Goal: Task Accomplishment & Management: Manage account settings

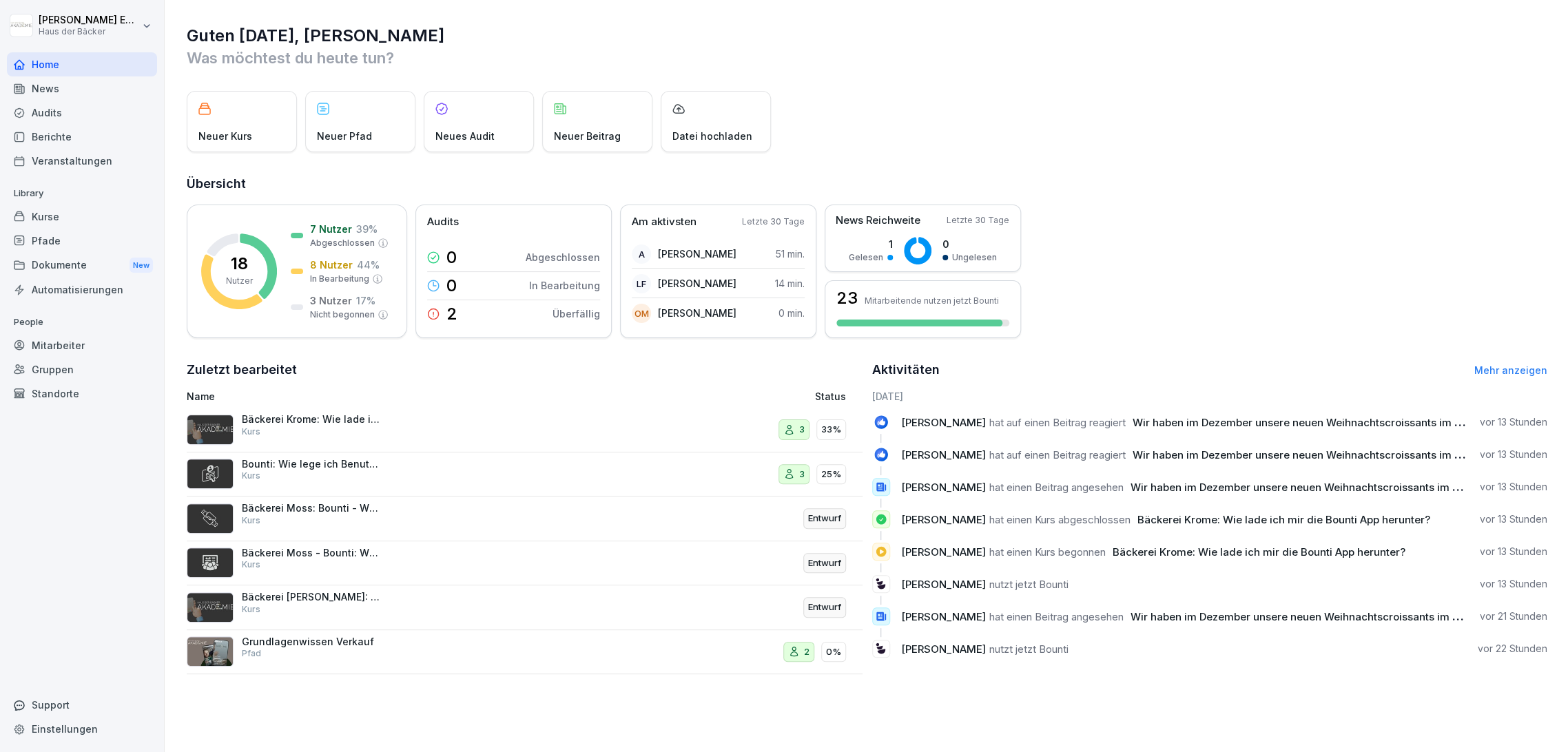
drag, startPoint x: 93, startPoint y: 345, endPoint x: 93, endPoint y: 331, distance: 14.0
click at [93, 342] on div "Mitarbeiter" at bounding box center [82, 345] width 150 height 25
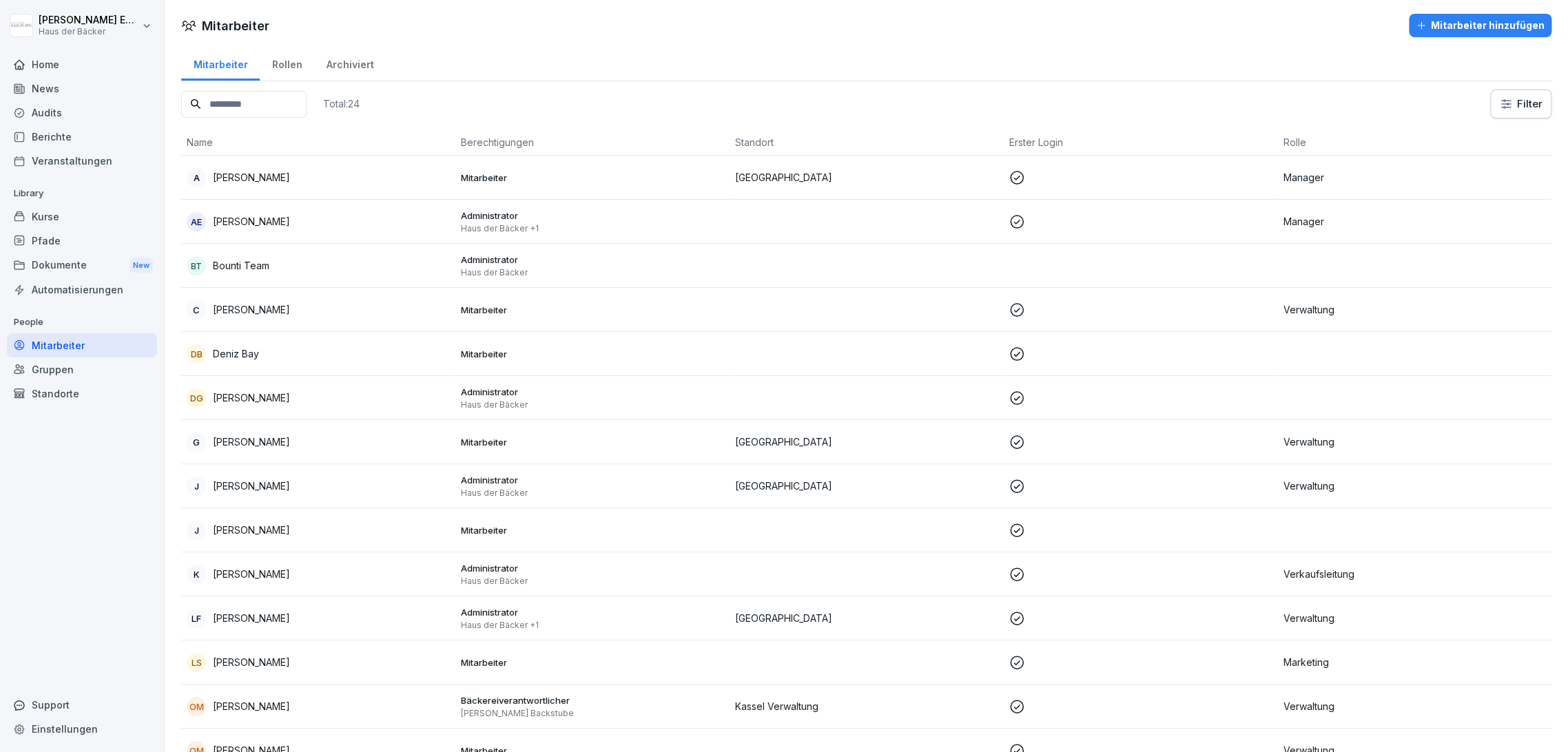
click at [288, 112] on input at bounding box center [243, 105] width 125 height 27
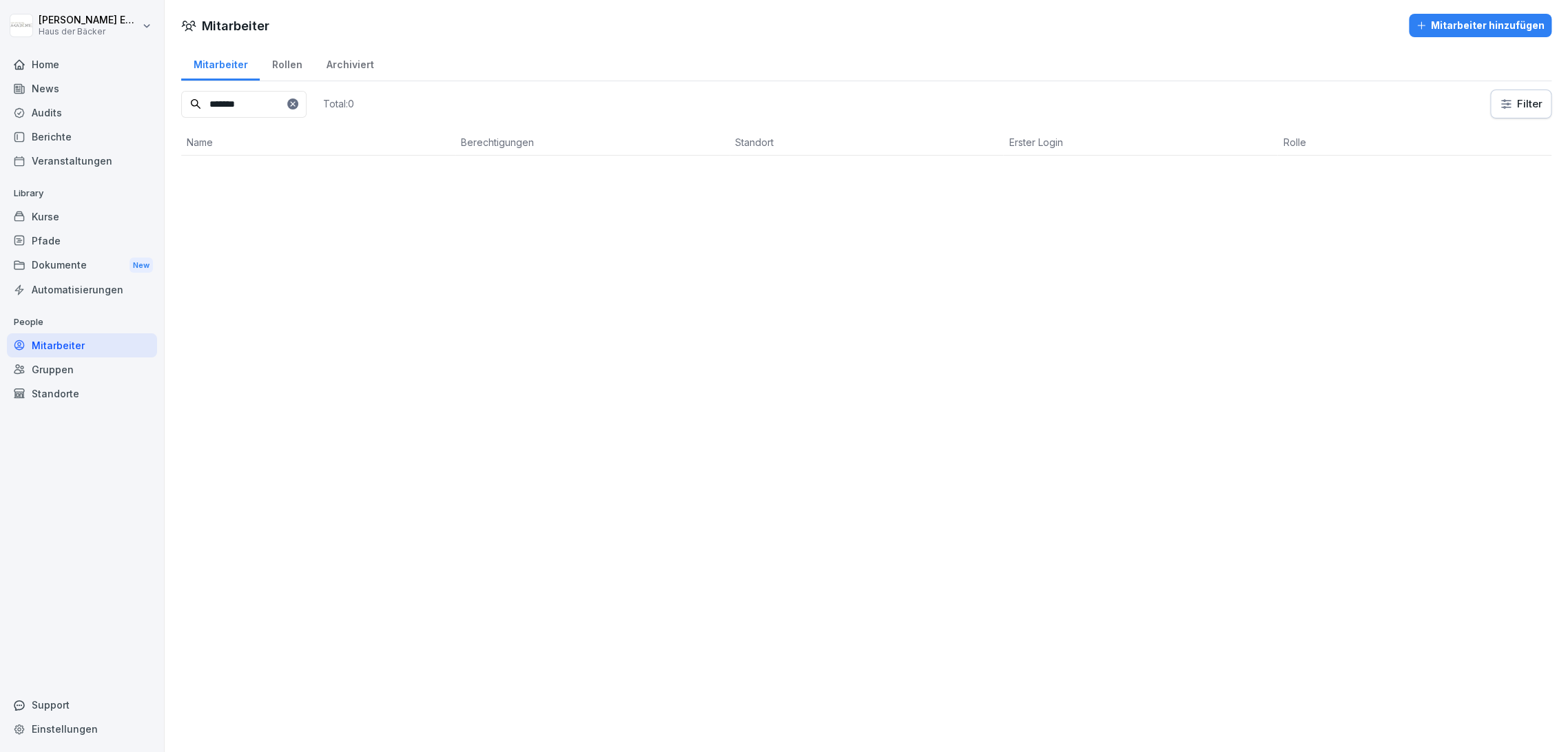
type input "*******"
click at [287, 59] on div "Rollen" at bounding box center [287, 63] width 54 height 35
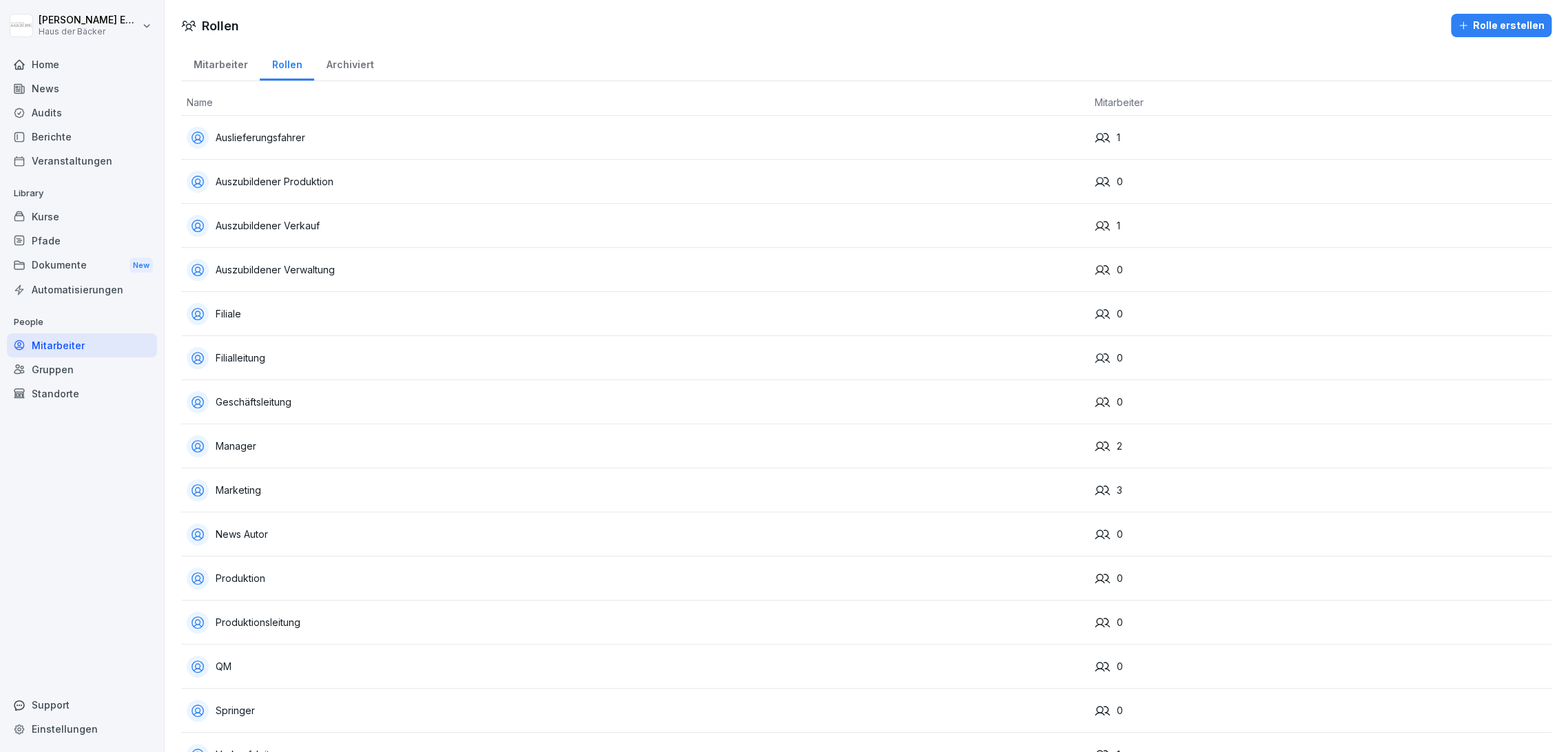
click at [334, 57] on div "Archiviert" at bounding box center [350, 63] width 72 height 35
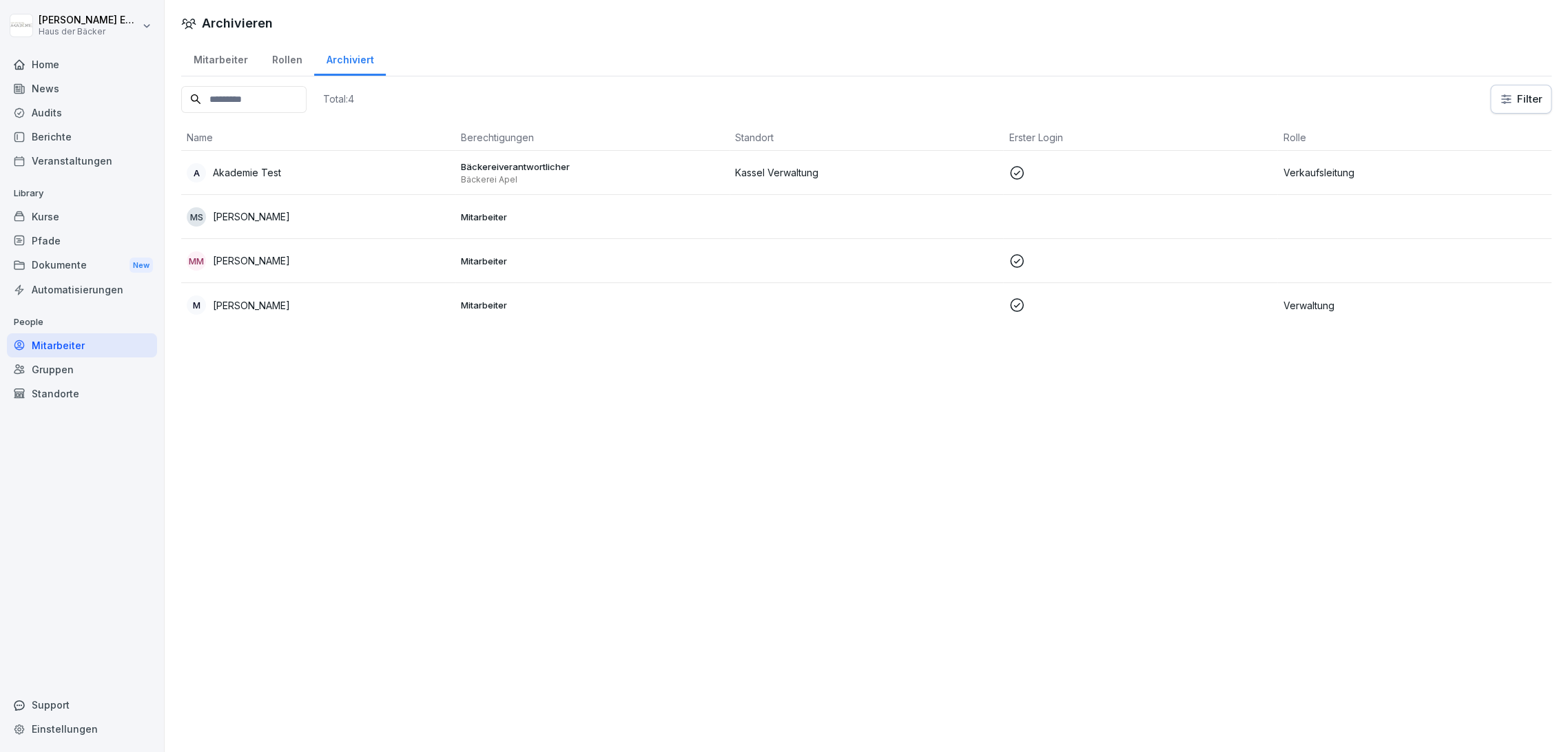
click at [311, 296] on div "M [PERSON_NAME]" at bounding box center [318, 305] width 263 height 19
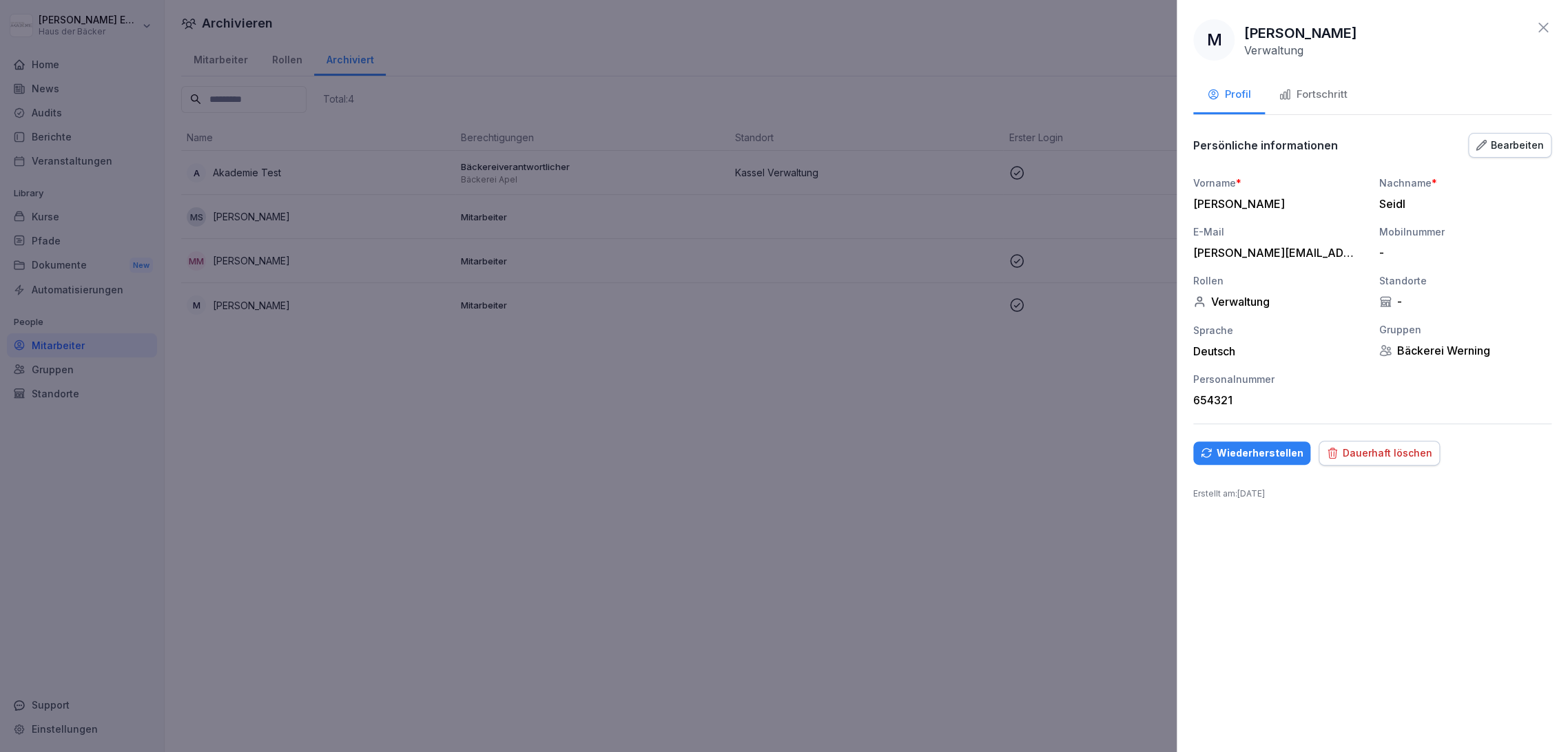
click at [1364, 449] on div "Dauerhaft löschen" at bounding box center [1379, 453] width 106 height 15
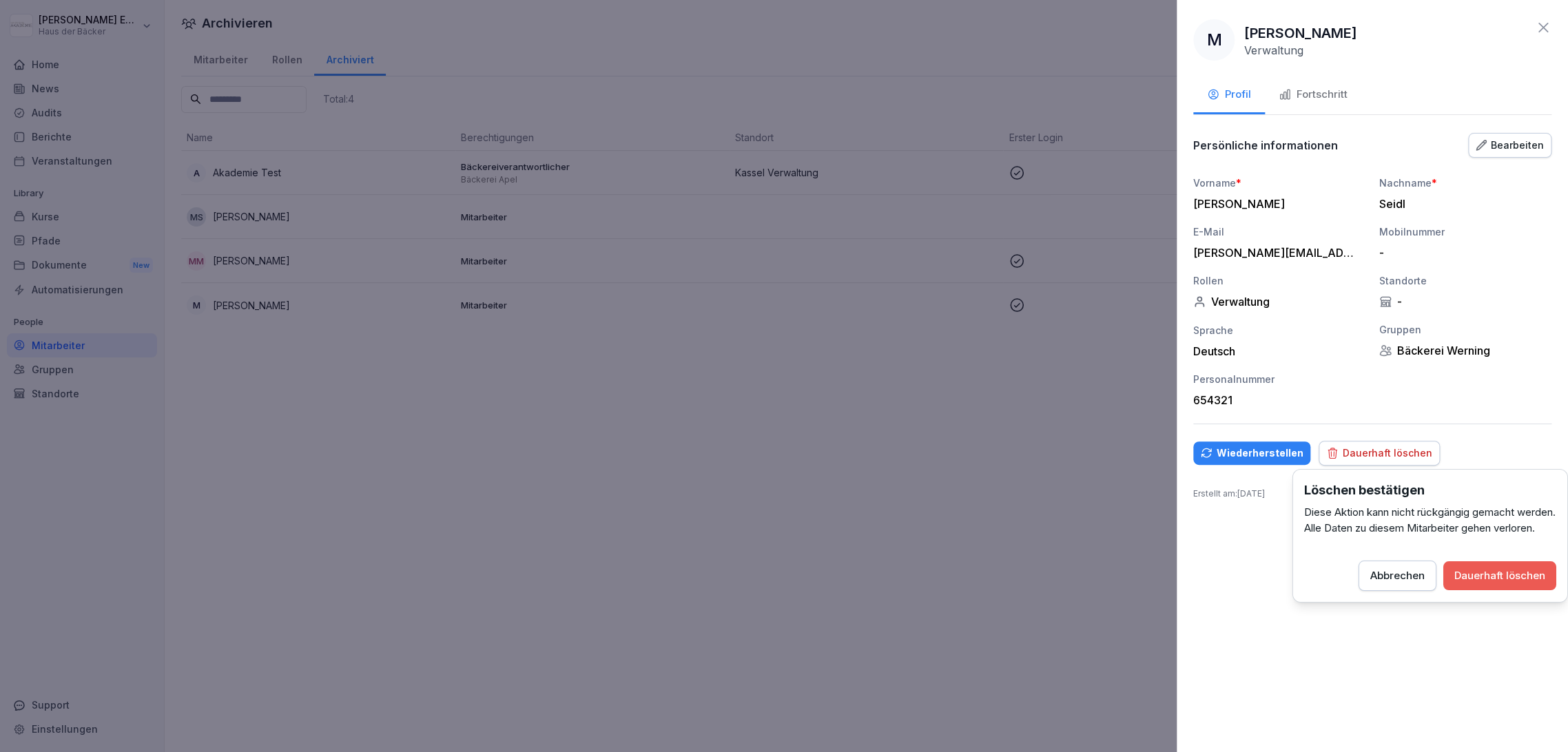
click at [1513, 583] on div "Dauerhaft löschen" at bounding box center [1500, 575] width 91 height 15
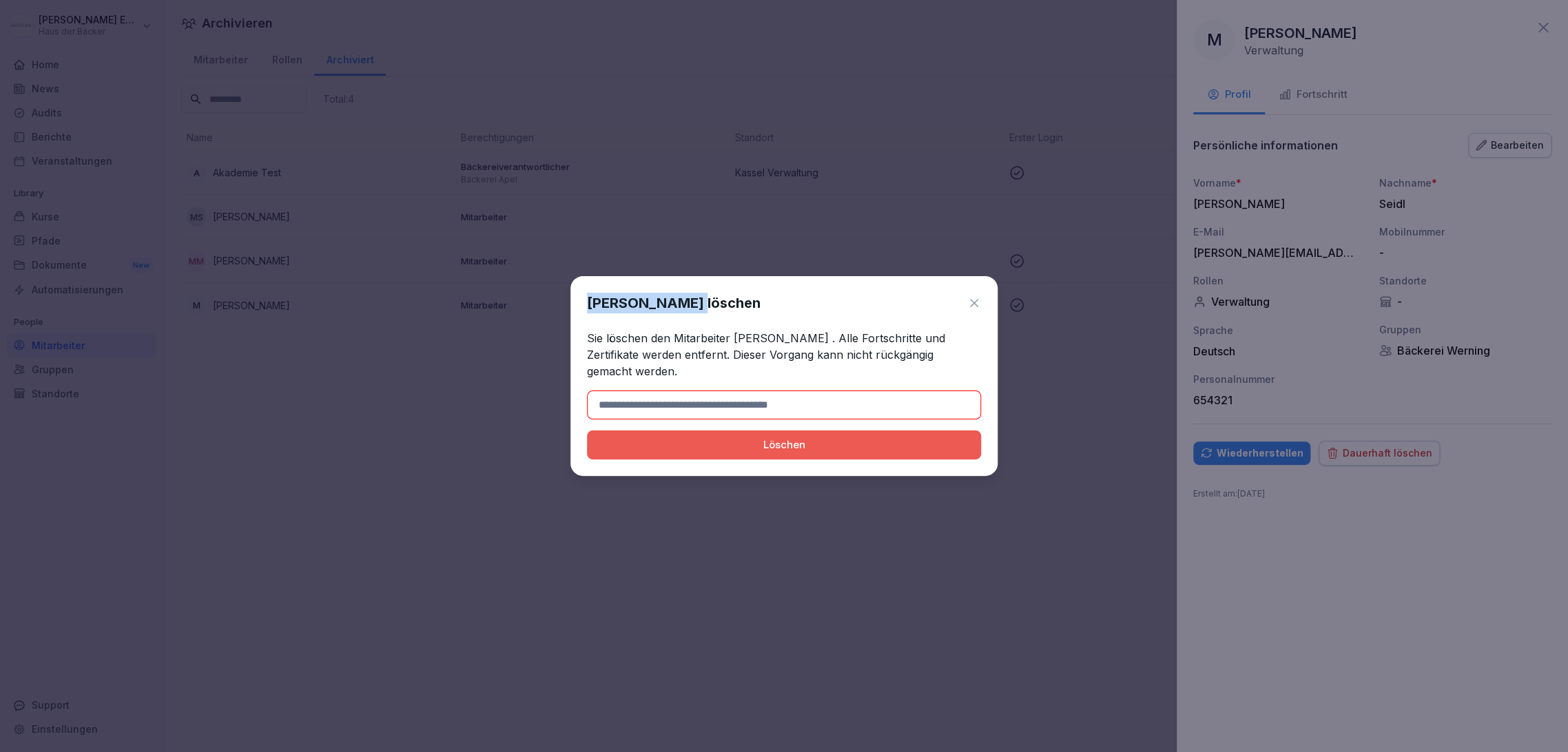
drag, startPoint x: 585, startPoint y: 311, endPoint x: 678, endPoint y: 318, distance: 93.3
click at [678, 318] on div "[PERSON_NAME] löschen Sie löschen den Mitarbeiter [PERSON_NAME] . Alle Fortschr…" at bounding box center [784, 376] width 427 height 199
copy h1 "[PERSON_NAME]"
click at [687, 392] on input at bounding box center [784, 405] width 394 height 29
paste input "**********"
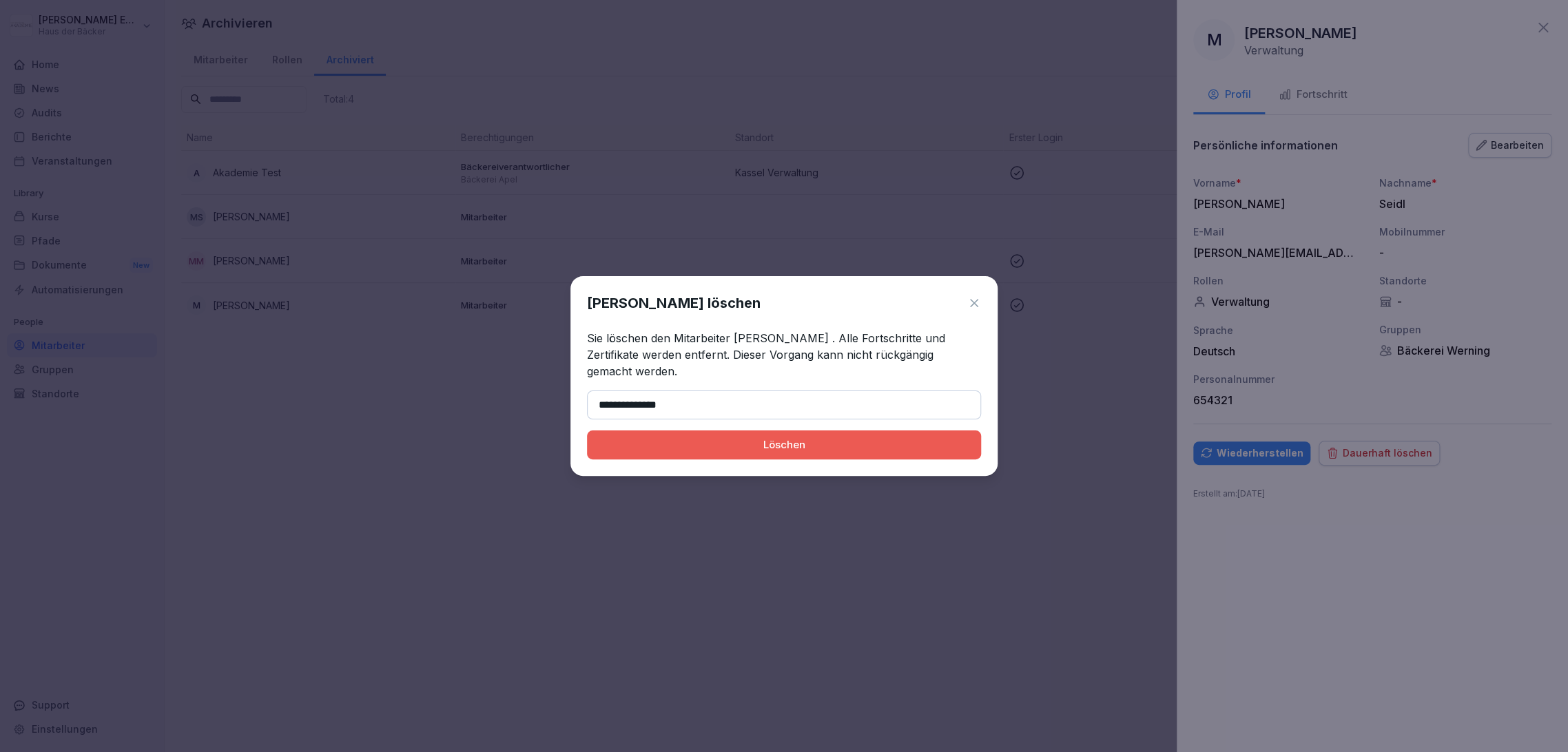
click at [691, 437] on div "Löschen" at bounding box center [784, 444] width 372 height 15
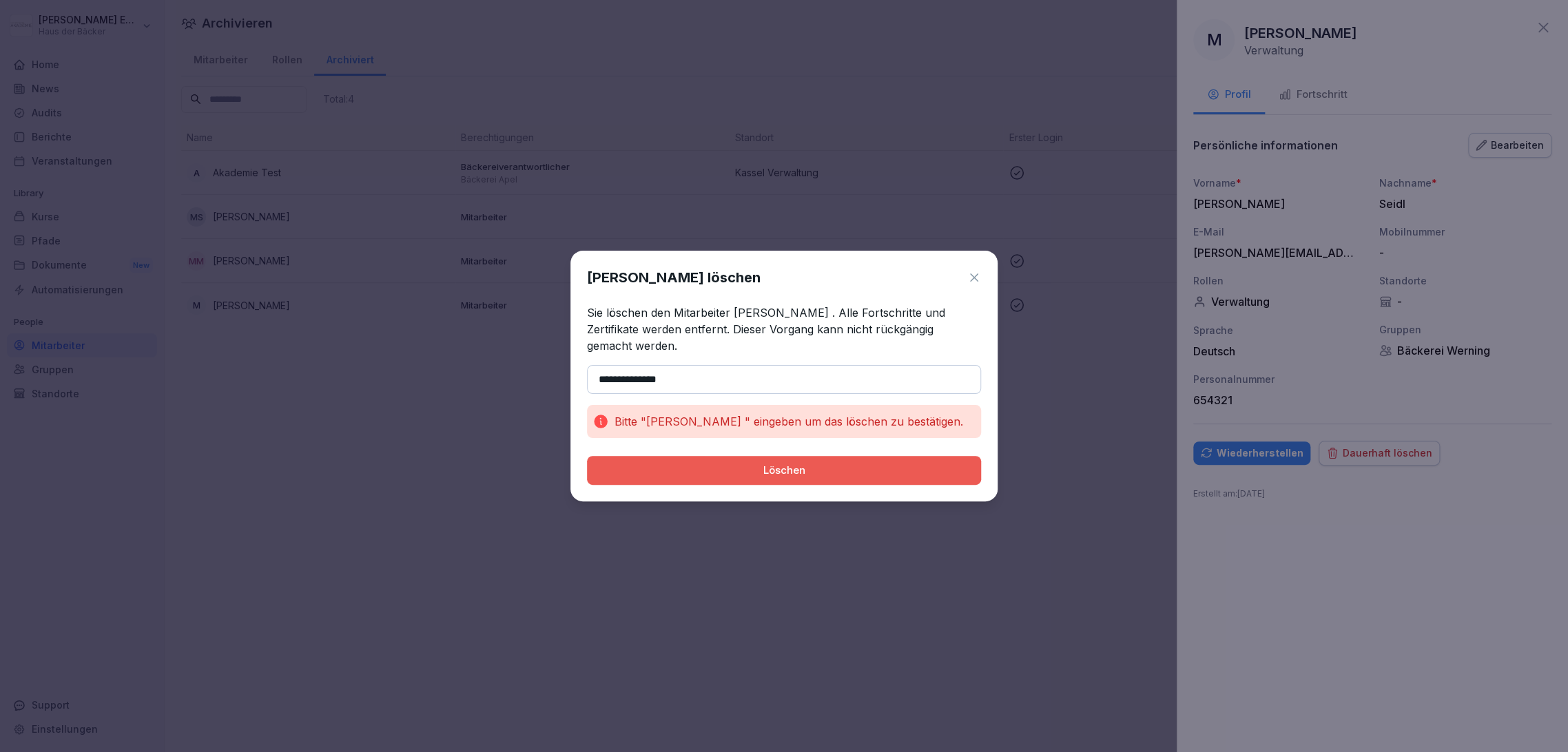
click at [599, 373] on input "**********" at bounding box center [784, 379] width 394 height 29
click at [587, 455] on button "Löschen" at bounding box center [784, 470] width 394 height 29
click at [693, 367] on input "**********" at bounding box center [784, 379] width 394 height 29
type input "**********"
click at [587, 455] on button "Löschen" at bounding box center [784, 470] width 394 height 29
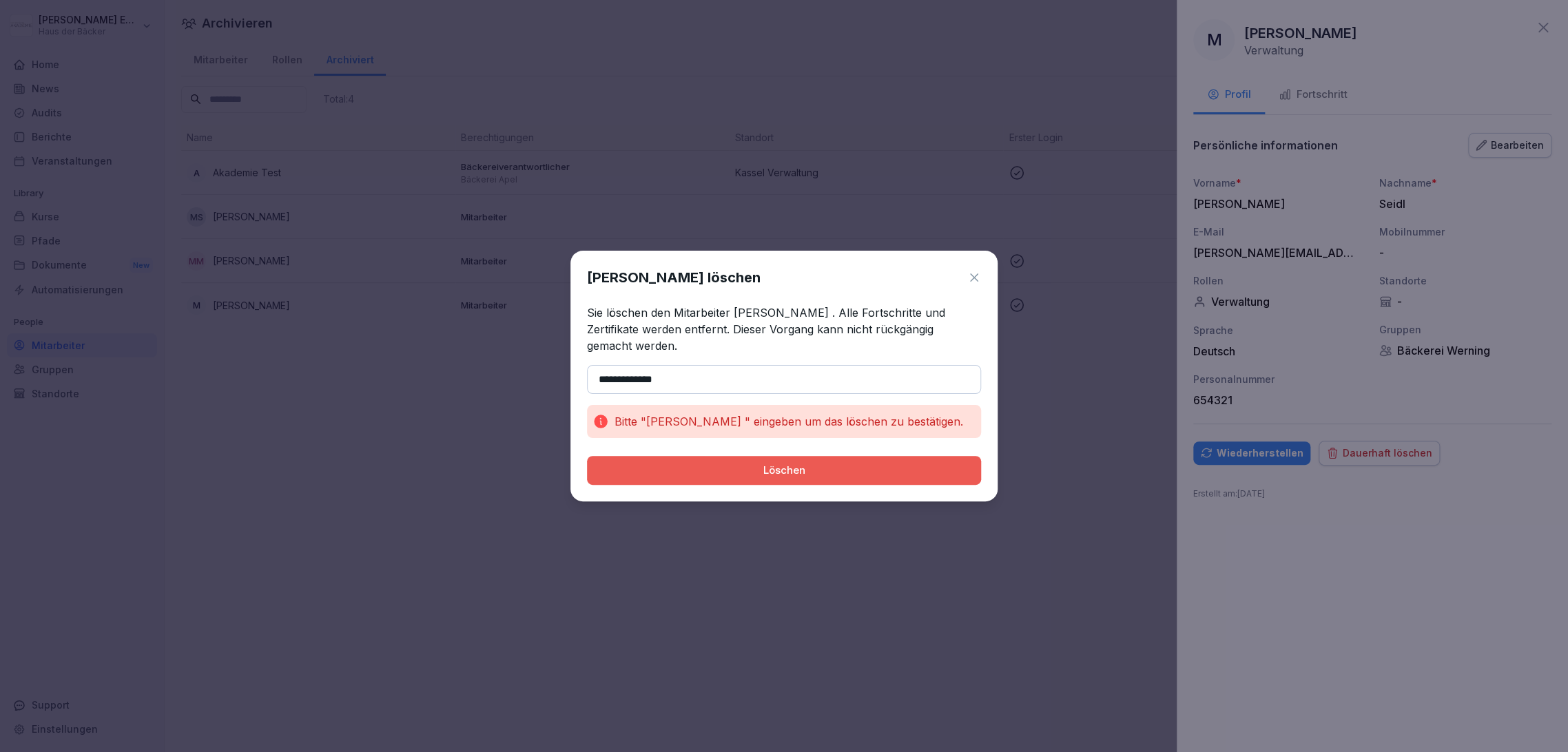
click at [675, 466] on div "Löschen" at bounding box center [784, 471] width 372 height 15
click at [621, 370] on input "**********" at bounding box center [784, 379] width 394 height 29
click at [694, 365] on input "**********" at bounding box center [784, 379] width 394 height 29
click at [720, 463] on div "Löschen" at bounding box center [784, 471] width 372 height 15
click at [722, 463] on div "Löschen" at bounding box center [784, 471] width 372 height 15
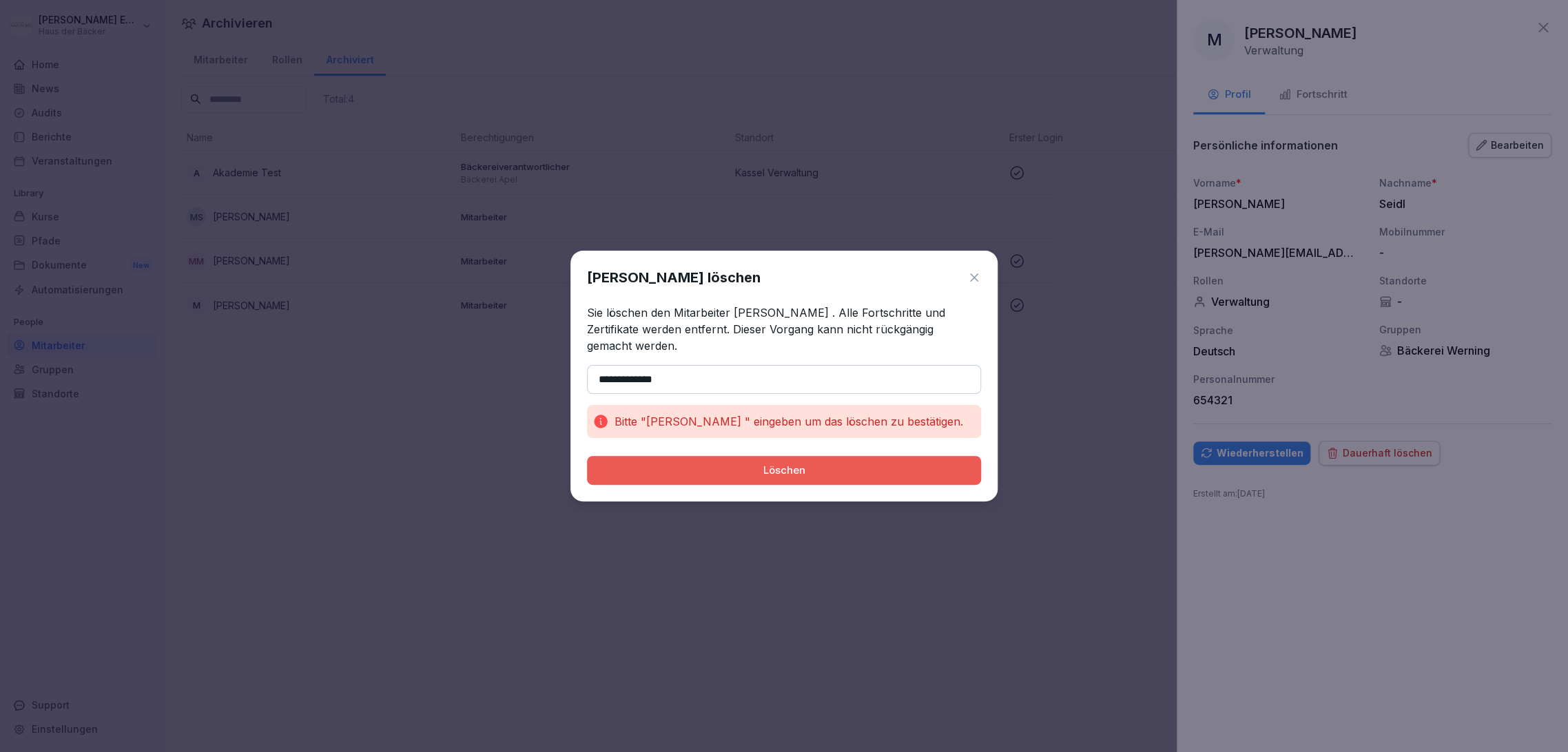
click at [722, 463] on div "Löschen" at bounding box center [784, 471] width 372 height 15
click at [723, 463] on div "Löschen" at bounding box center [784, 471] width 372 height 15
click at [722, 463] on div "Löschen" at bounding box center [784, 471] width 372 height 15
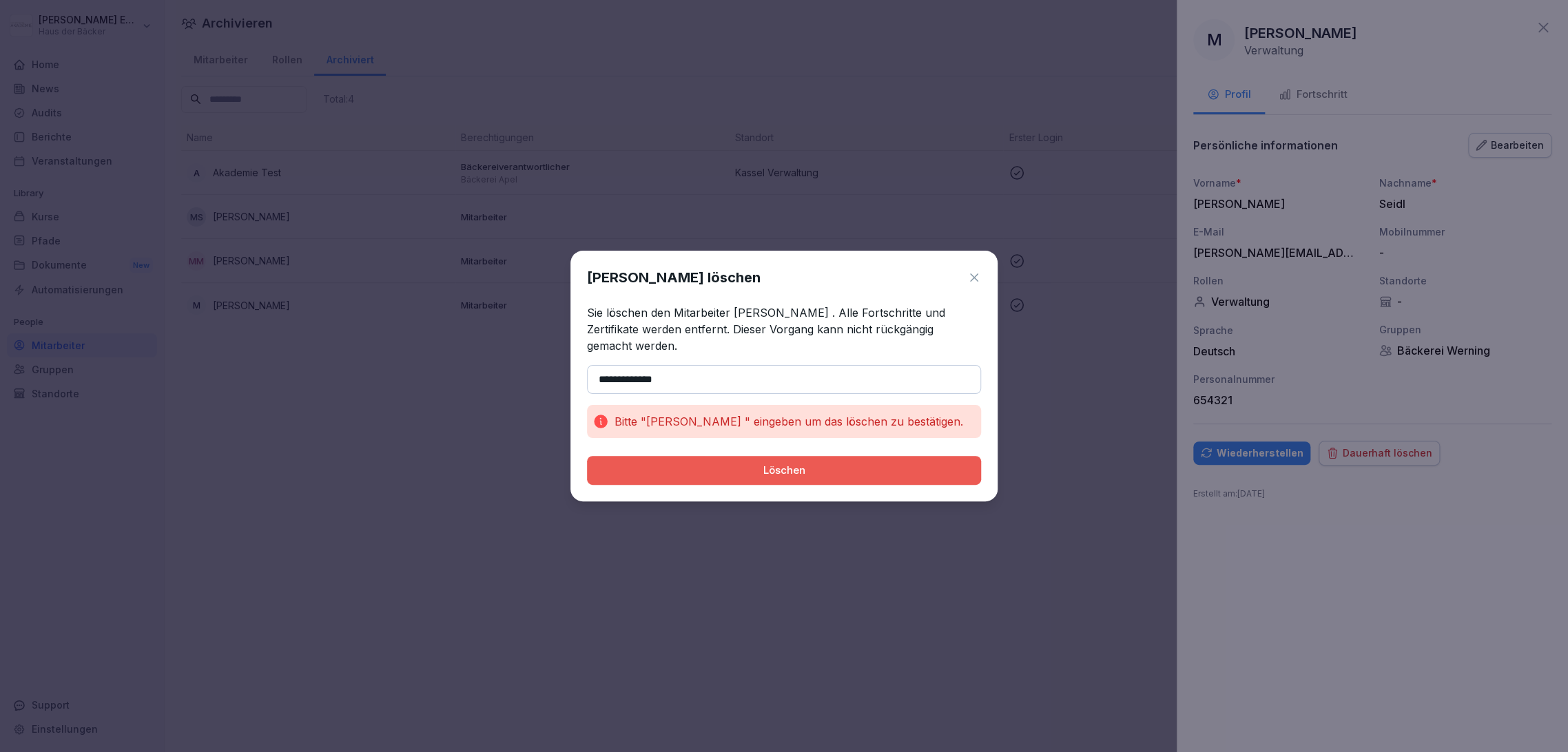
click at [971, 281] on icon at bounding box center [974, 278] width 8 height 8
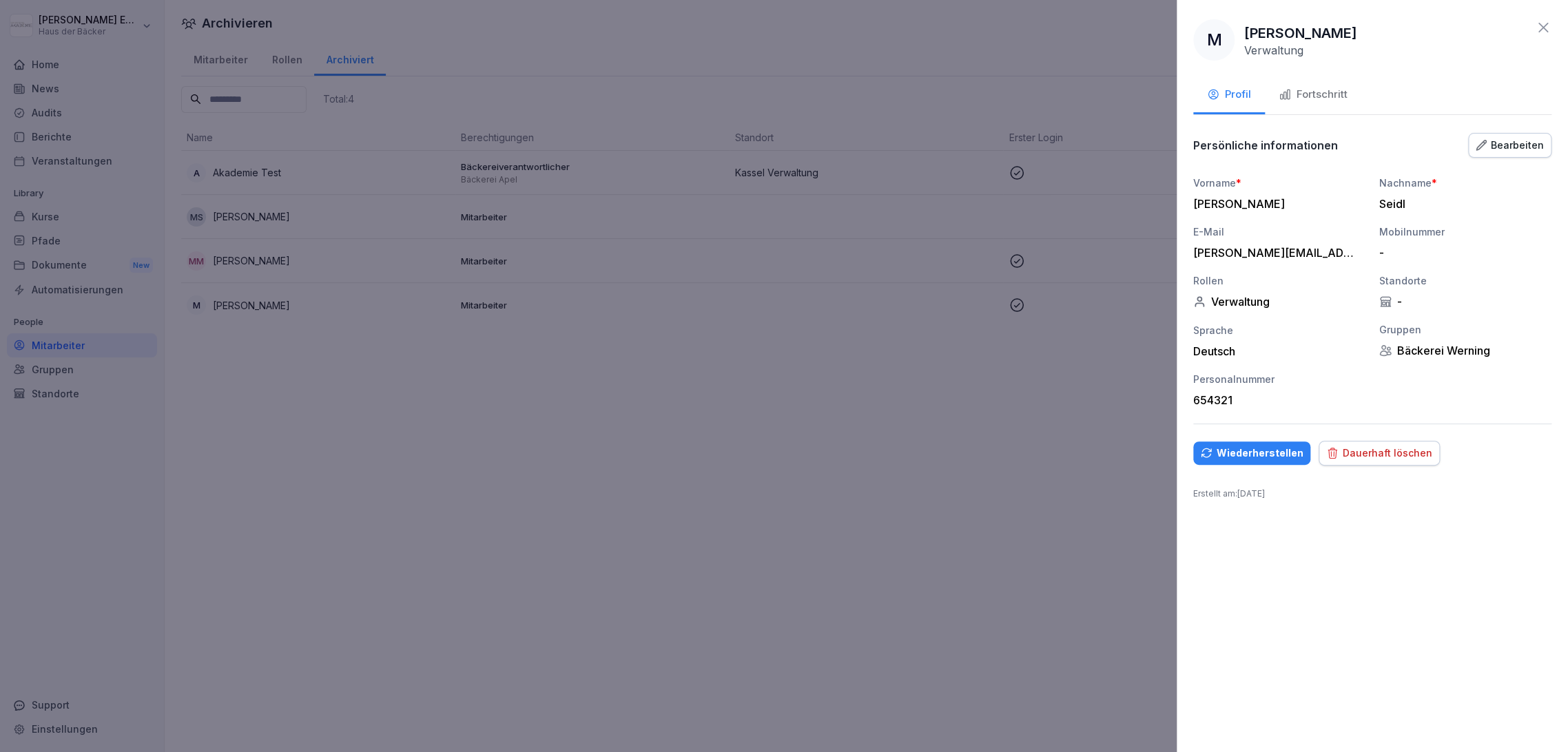
click at [1332, 451] on icon "button" at bounding box center [1332, 453] width 13 height 13
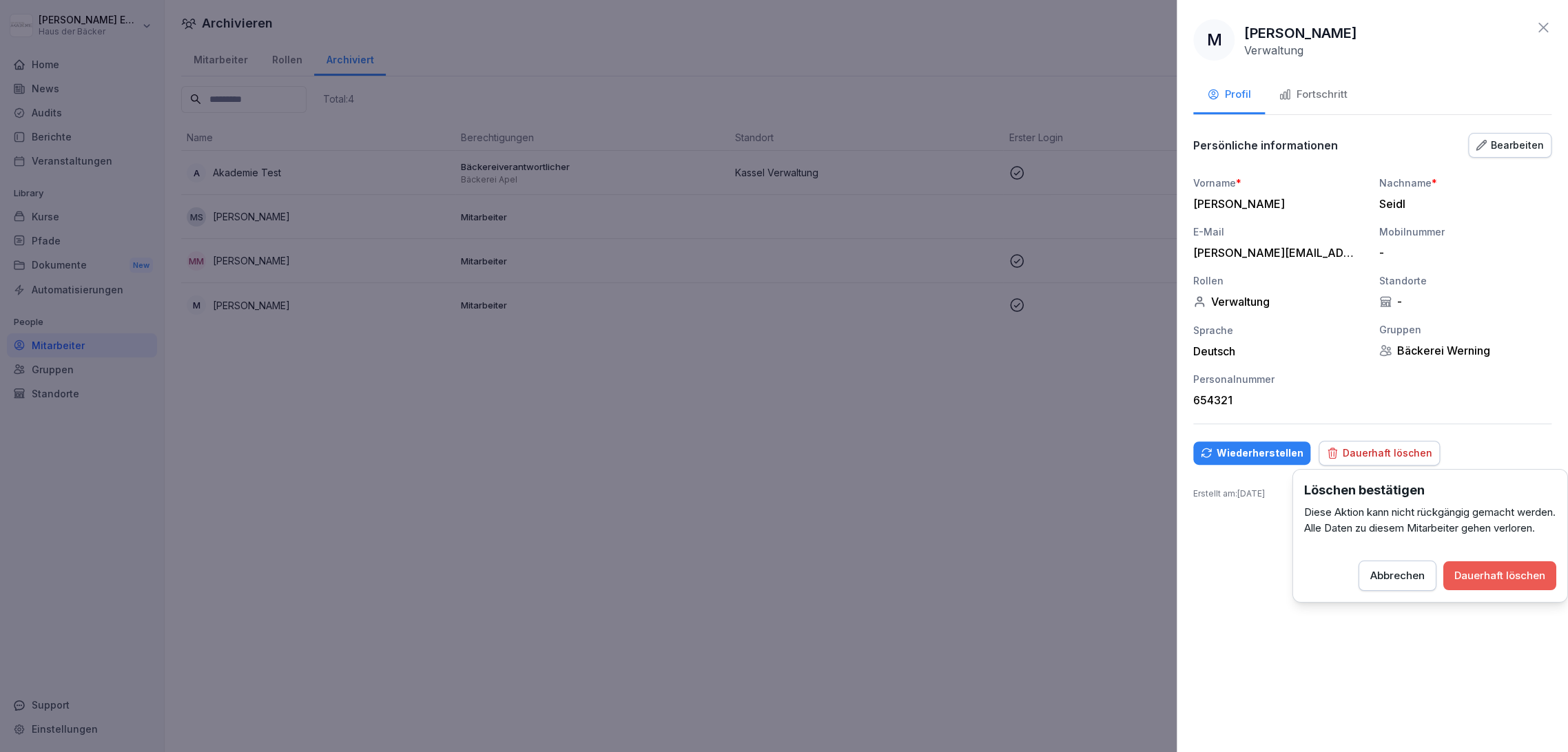
click at [1527, 583] on div "Dauerhaft löschen" at bounding box center [1500, 575] width 91 height 15
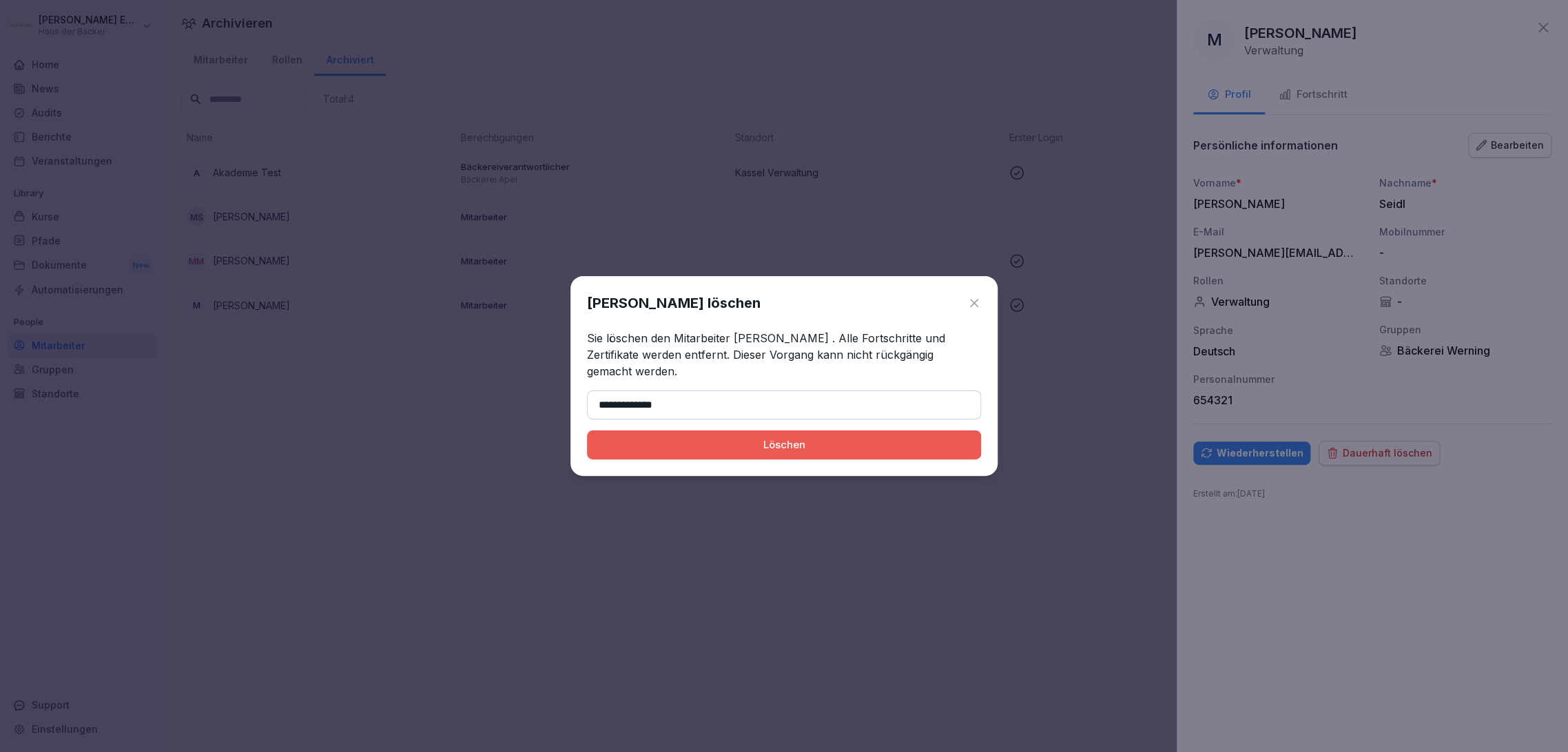
click at [587, 430] on button "Löschen" at bounding box center [784, 444] width 394 height 29
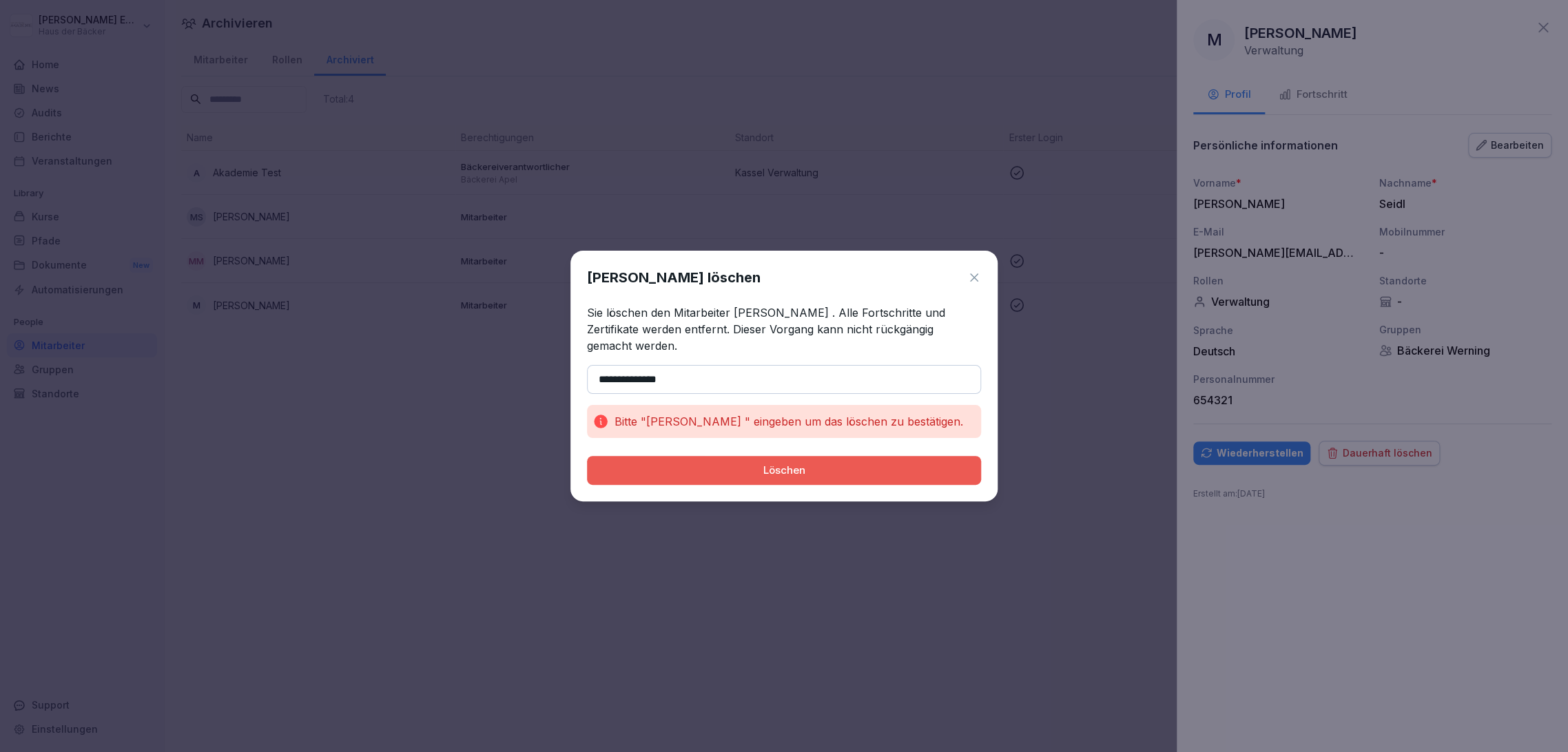
type input "**********"
click at [587, 455] on button "Löschen" at bounding box center [784, 470] width 394 height 29
click at [981, 282] on icon at bounding box center [974, 277] width 14 height 14
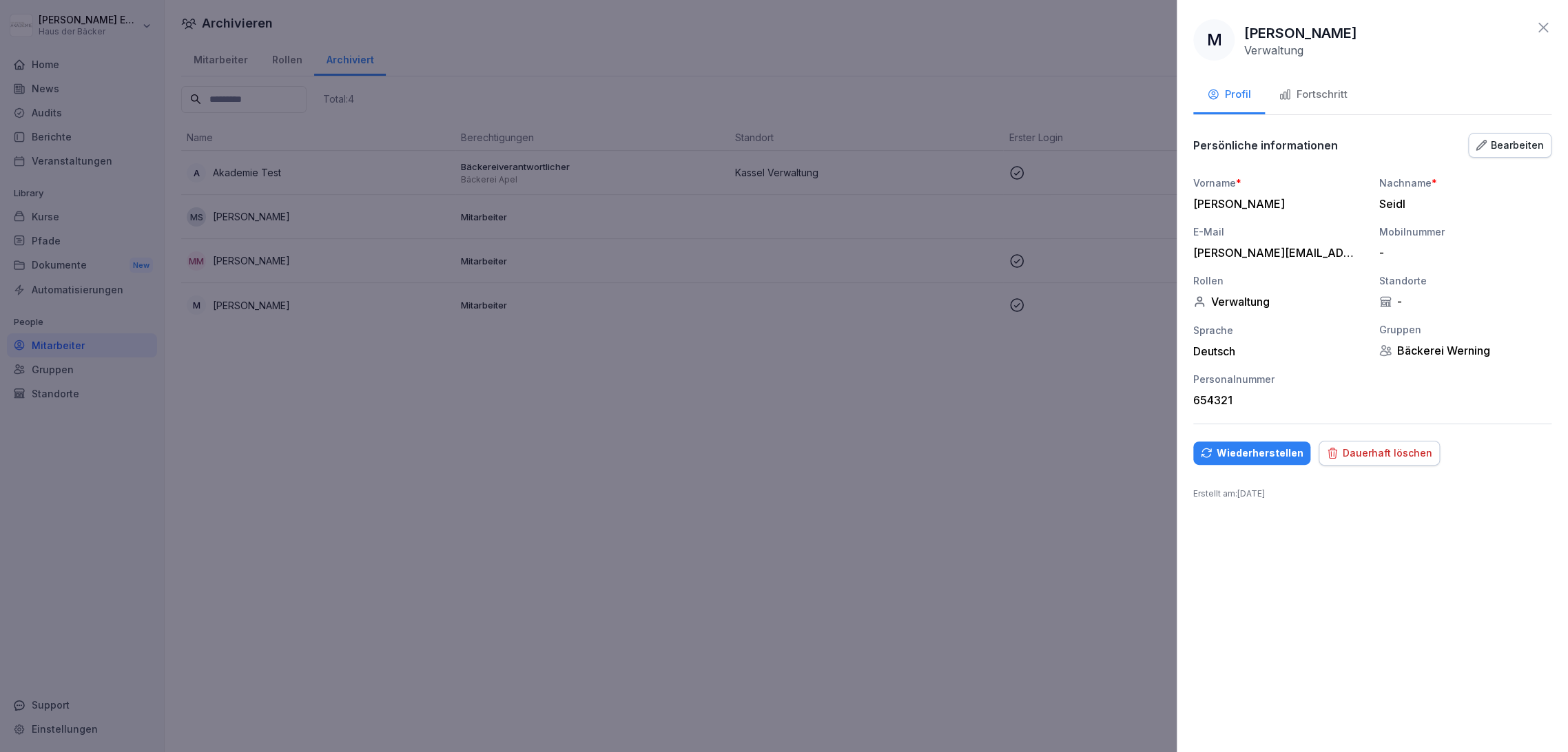
click at [1538, 306] on div "-" at bounding box center [1465, 302] width 172 height 14
click at [1421, 453] on div "Dauerhaft löschen" at bounding box center [1379, 453] width 106 height 15
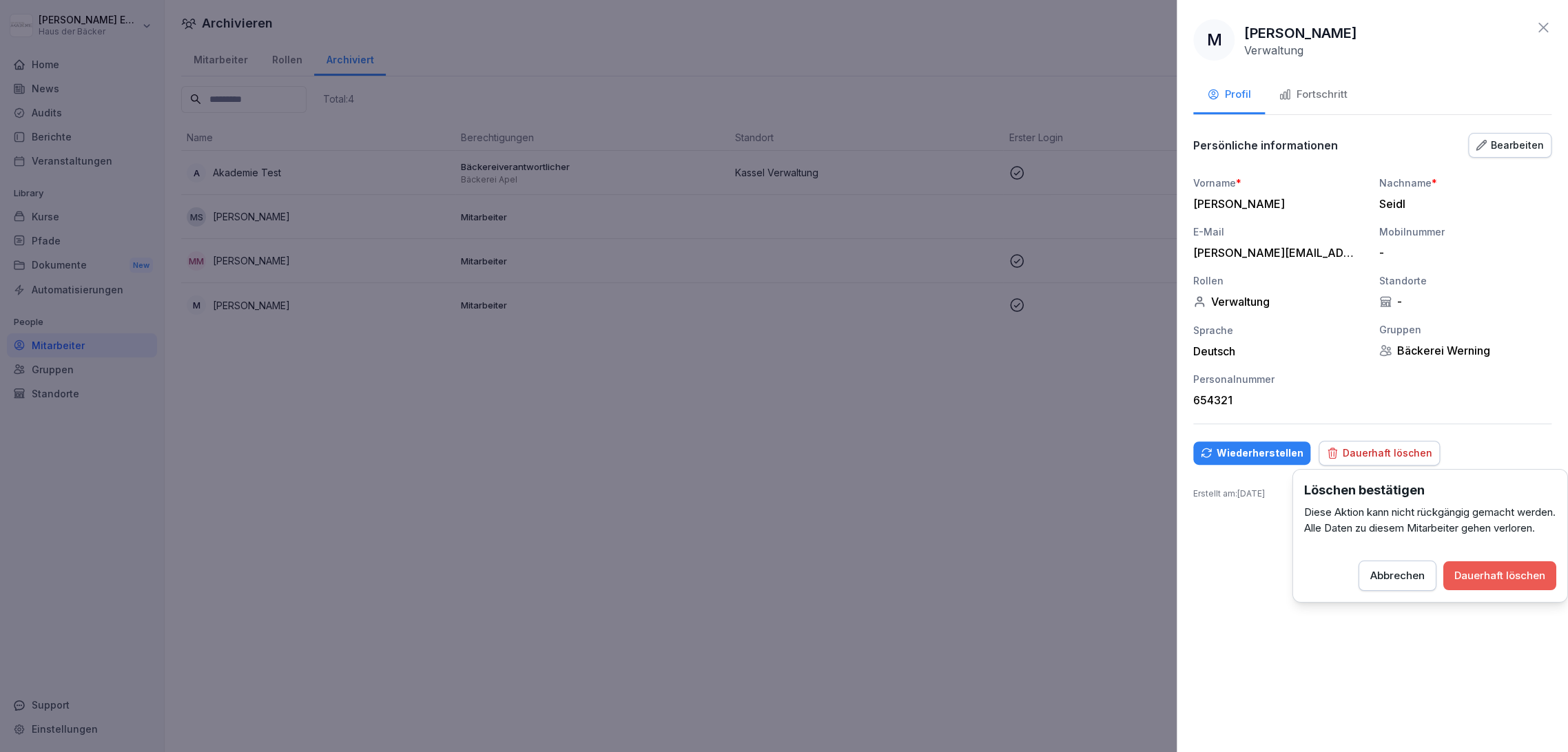
click at [1494, 583] on div "Dauerhaft löschen" at bounding box center [1500, 575] width 91 height 15
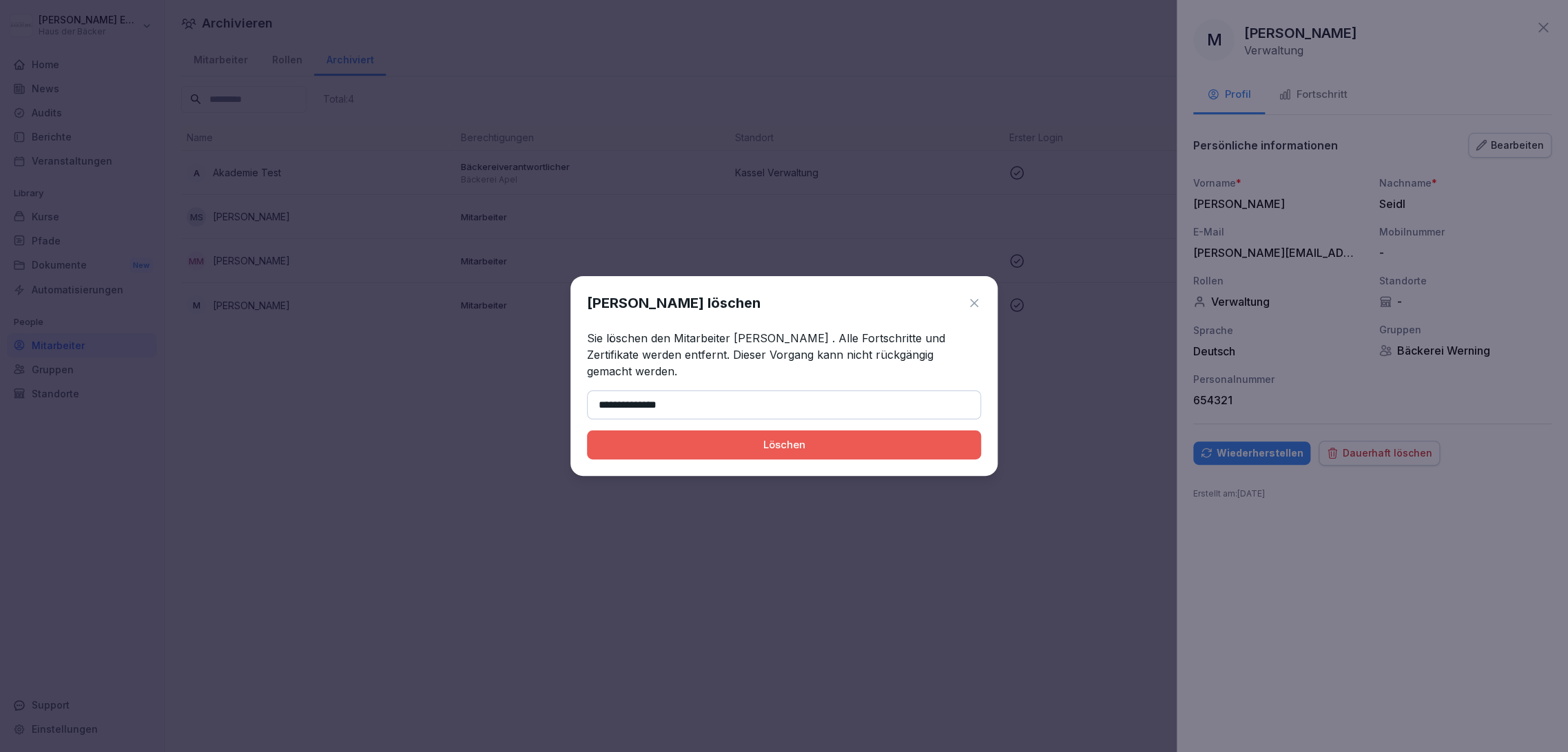
click at [595, 399] on input "**********" at bounding box center [784, 405] width 394 height 29
click at [587, 430] on button "Löschen" at bounding box center [784, 444] width 394 height 29
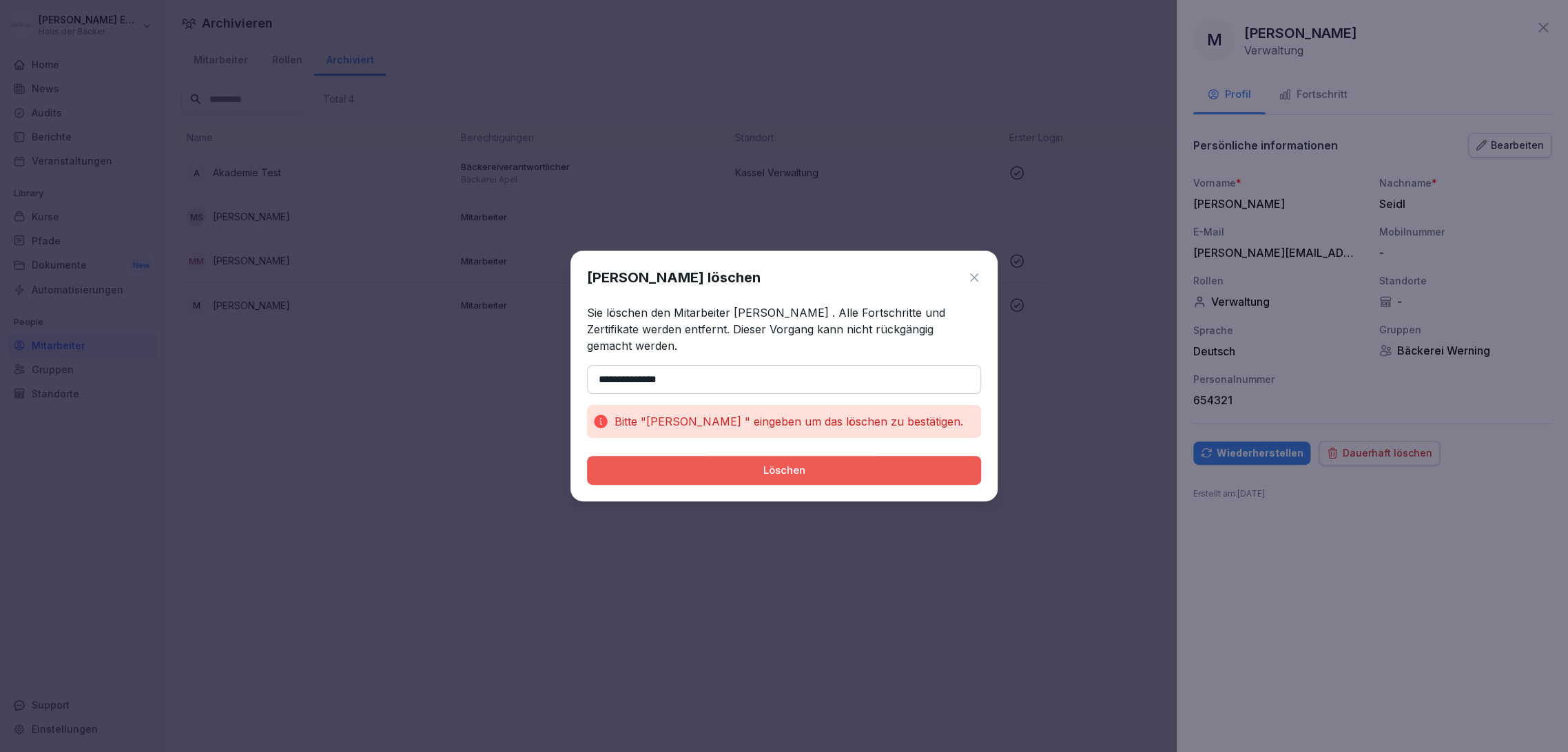
click at [587, 455] on button "Löschen" at bounding box center [784, 470] width 394 height 29
click at [666, 373] on input "**********" at bounding box center [784, 379] width 394 height 29
click at [587, 455] on button "Löschen" at bounding box center [784, 470] width 394 height 29
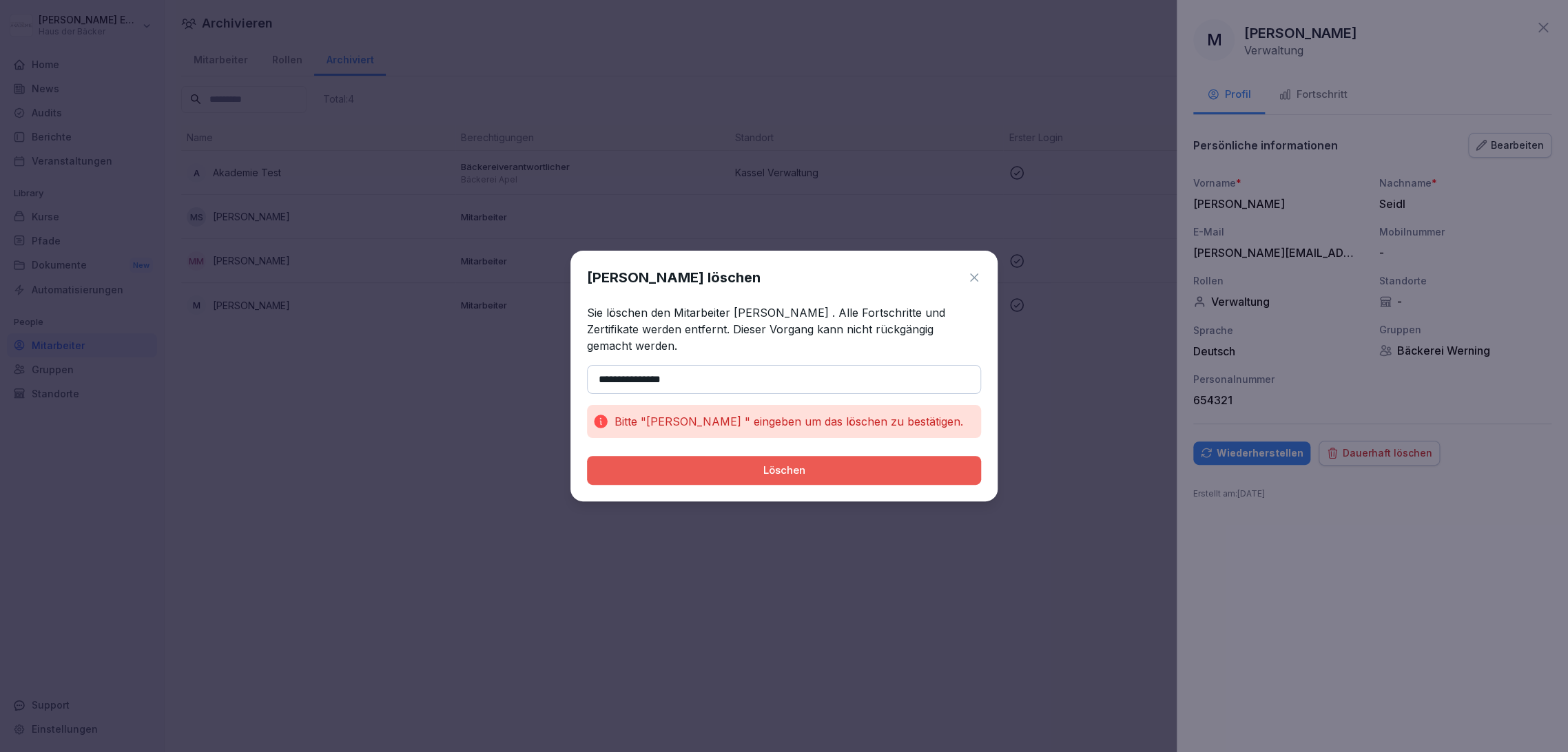
click at [587, 455] on button "Löschen" at bounding box center [784, 470] width 394 height 29
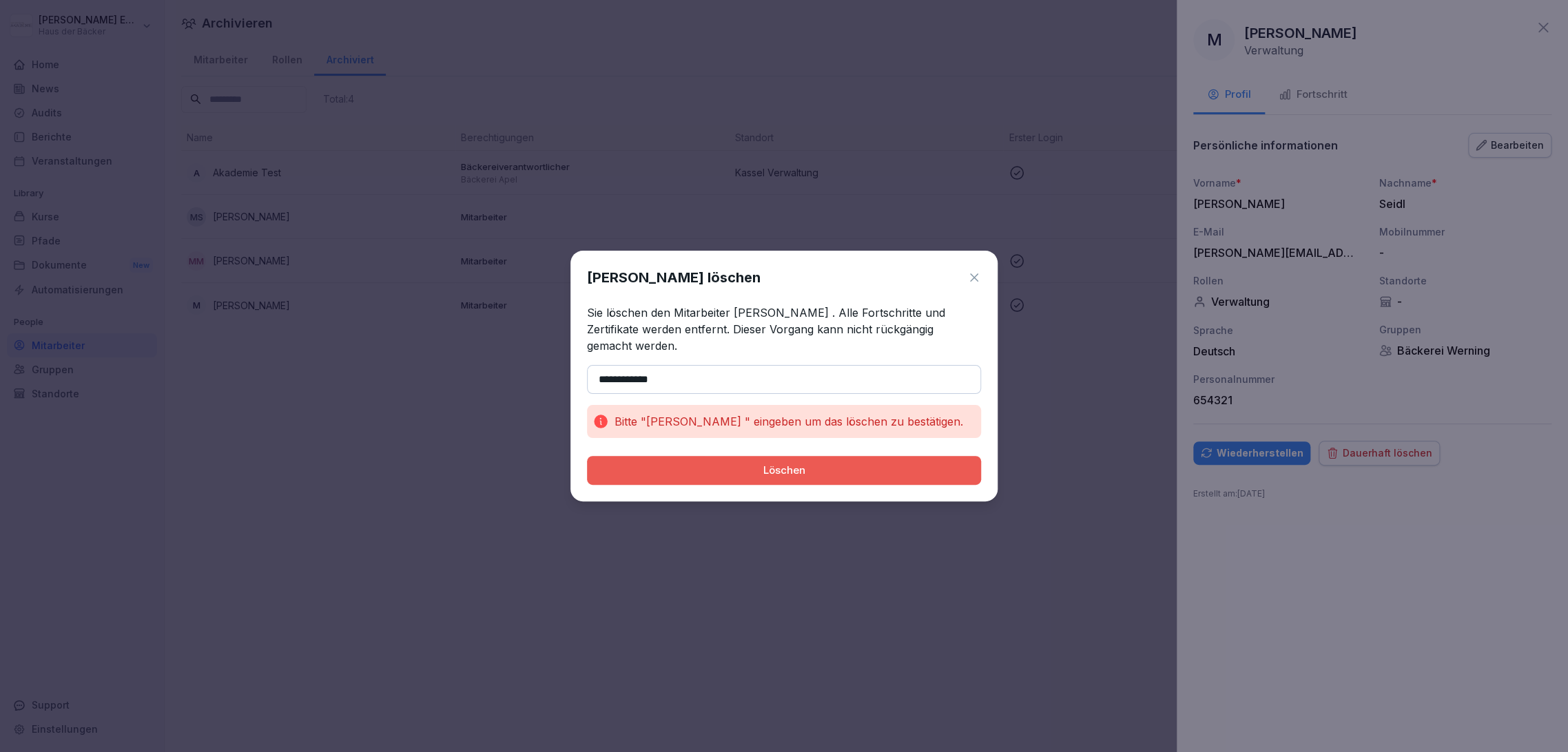
type input "**********"
click at [587, 455] on button "Löschen" at bounding box center [784, 470] width 394 height 29
click at [974, 281] on icon at bounding box center [974, 278] width 8 height 8
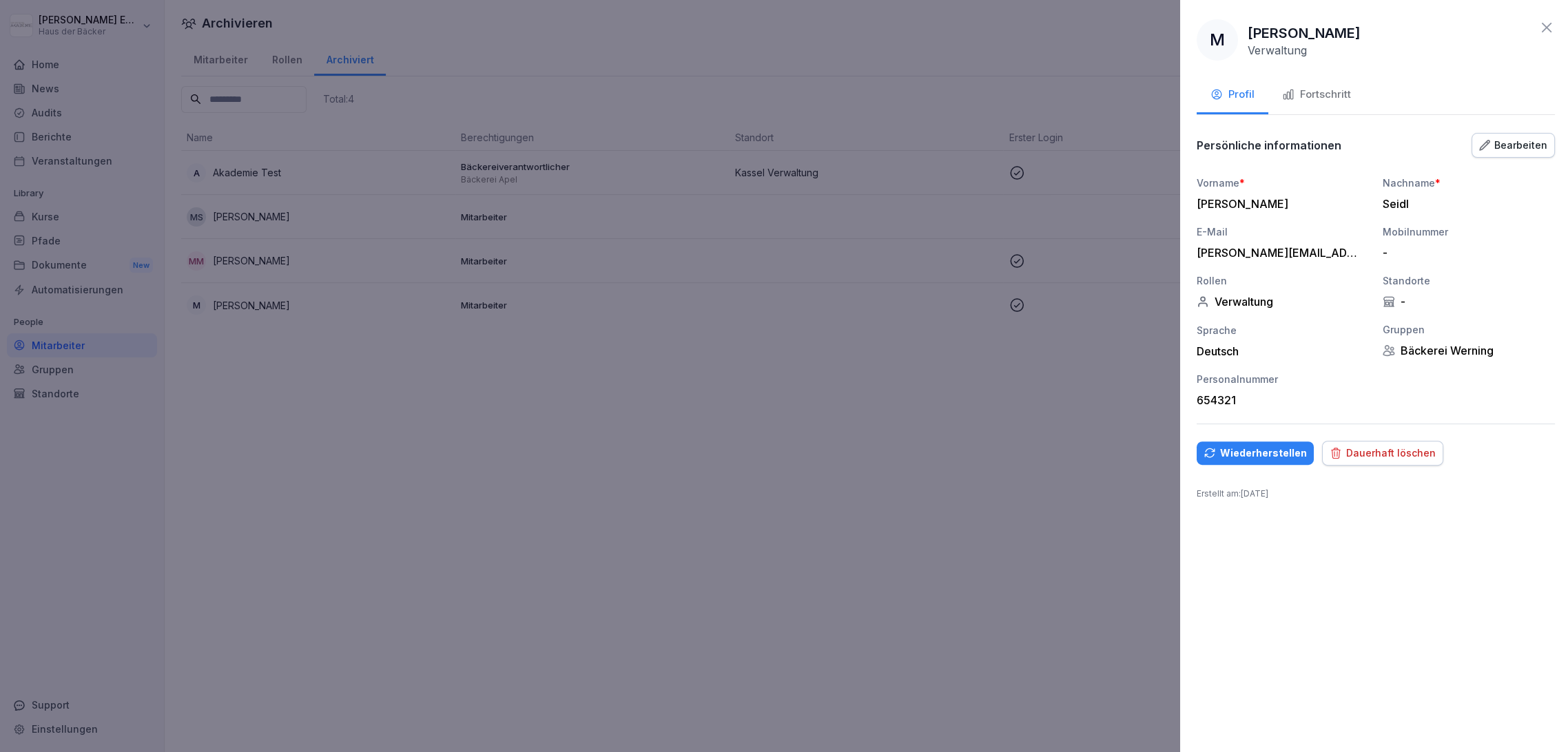
click at [128, 219] on div at bounding box center [784, 376] width 1568 height 752
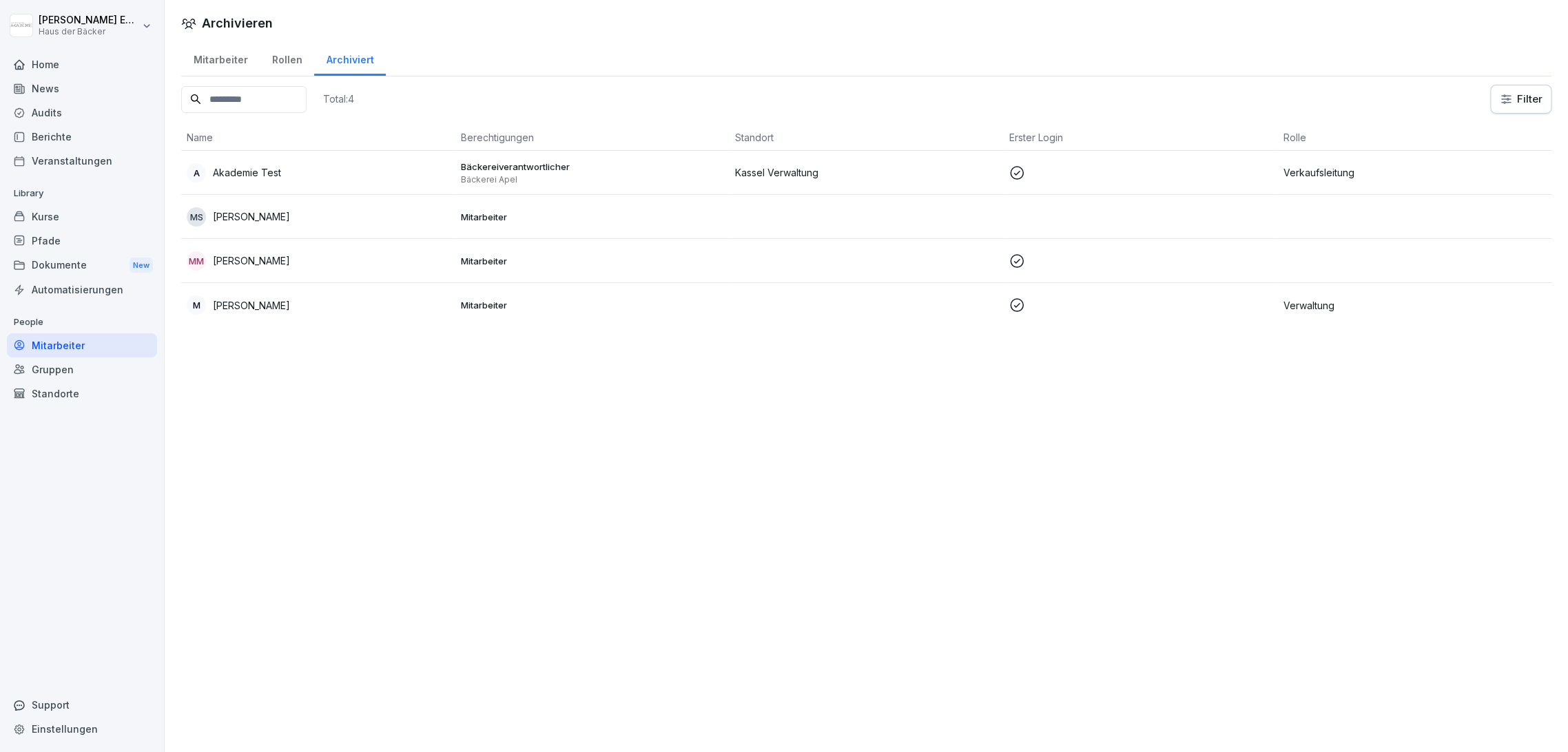
click at [124, 213] on div "Kurse" at bounding box center [82, 216] width 150 height 25
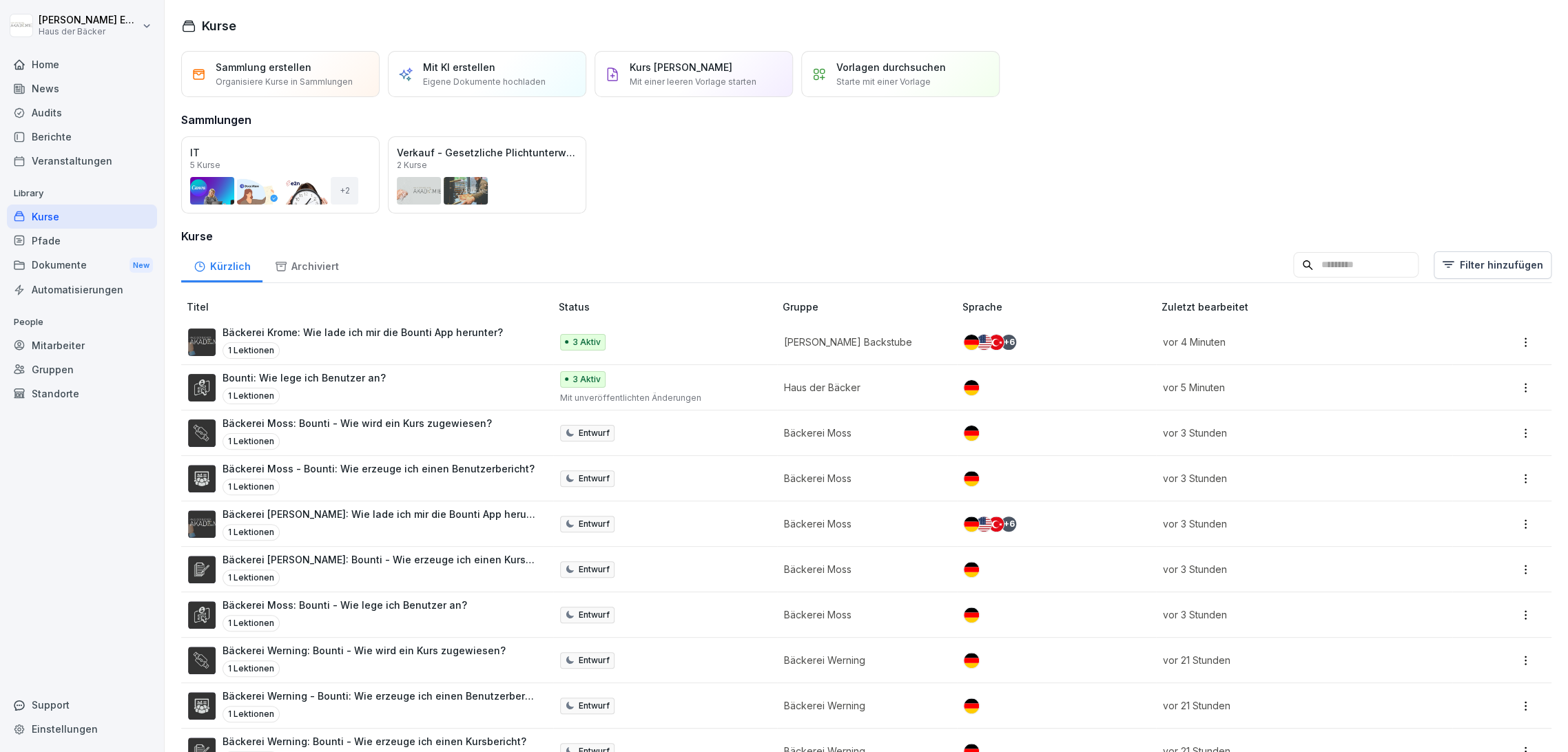
click at [322, 266] on div "Archiviert" at bounding box center [306, 265] width 88 height 35
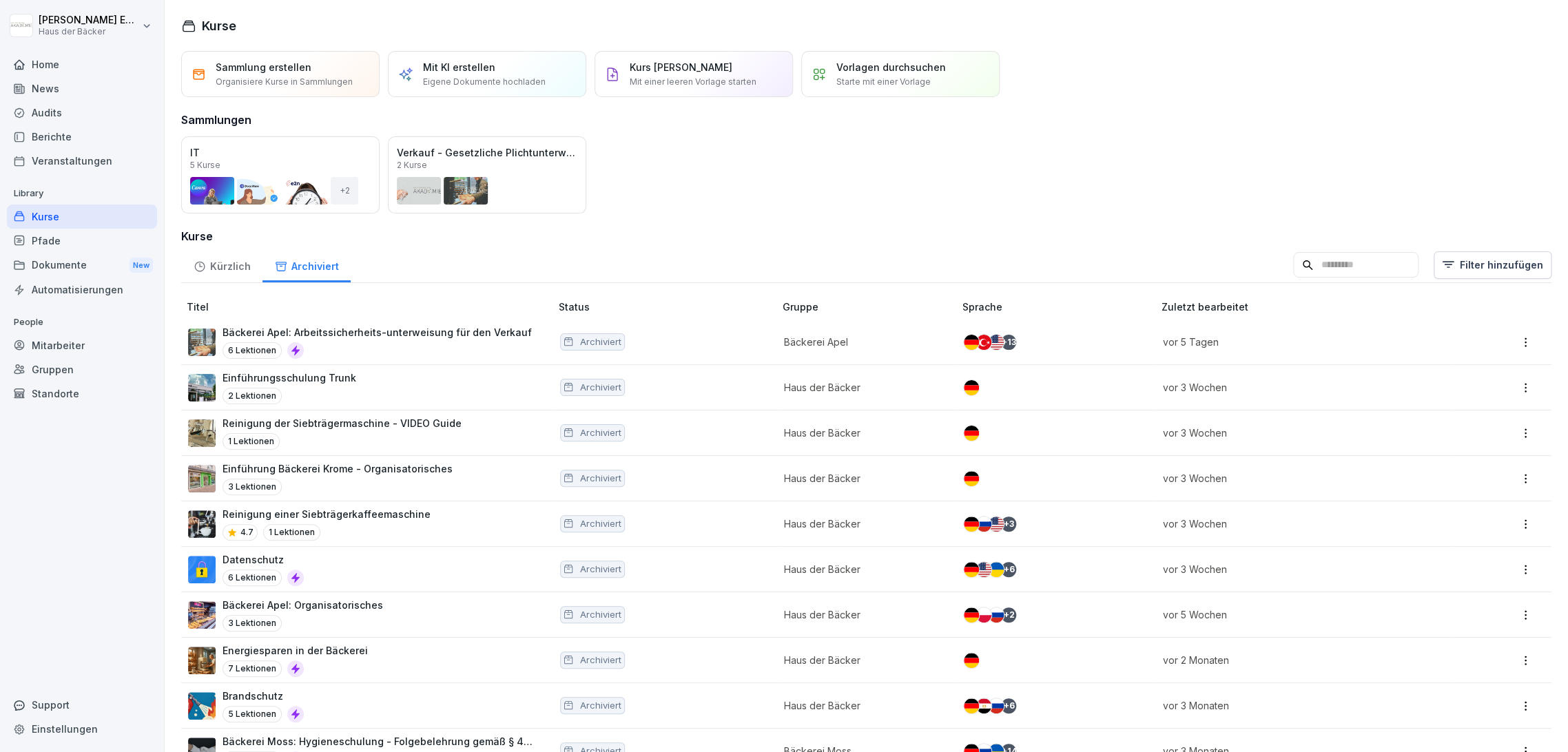
click at [1363, 269] on input at bounding box center [1356, 264] width 125 height 26
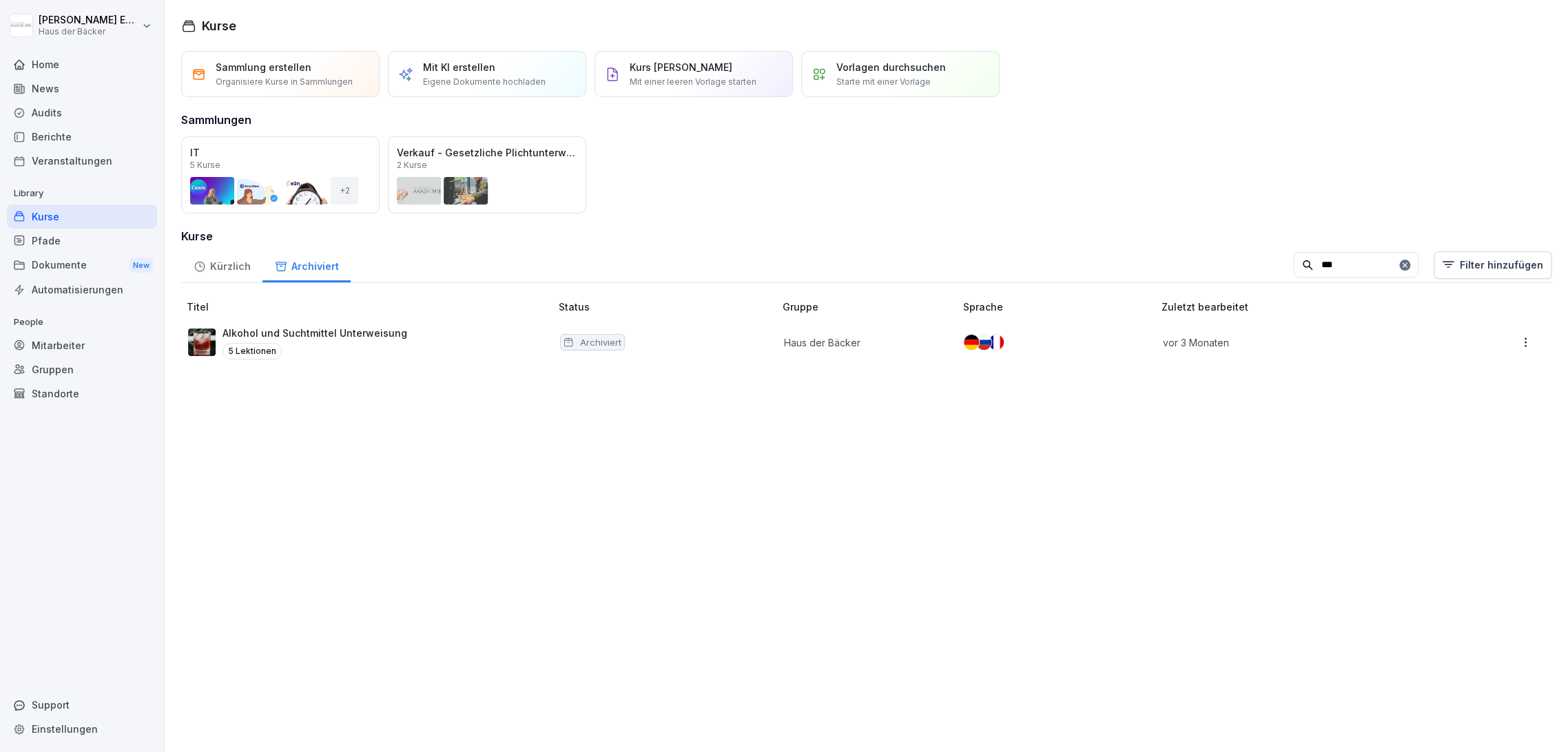
type input "***"
click at [904, 342] on p "Haus der Bäcker" at bounding box center [862, 342] width 157 height 14
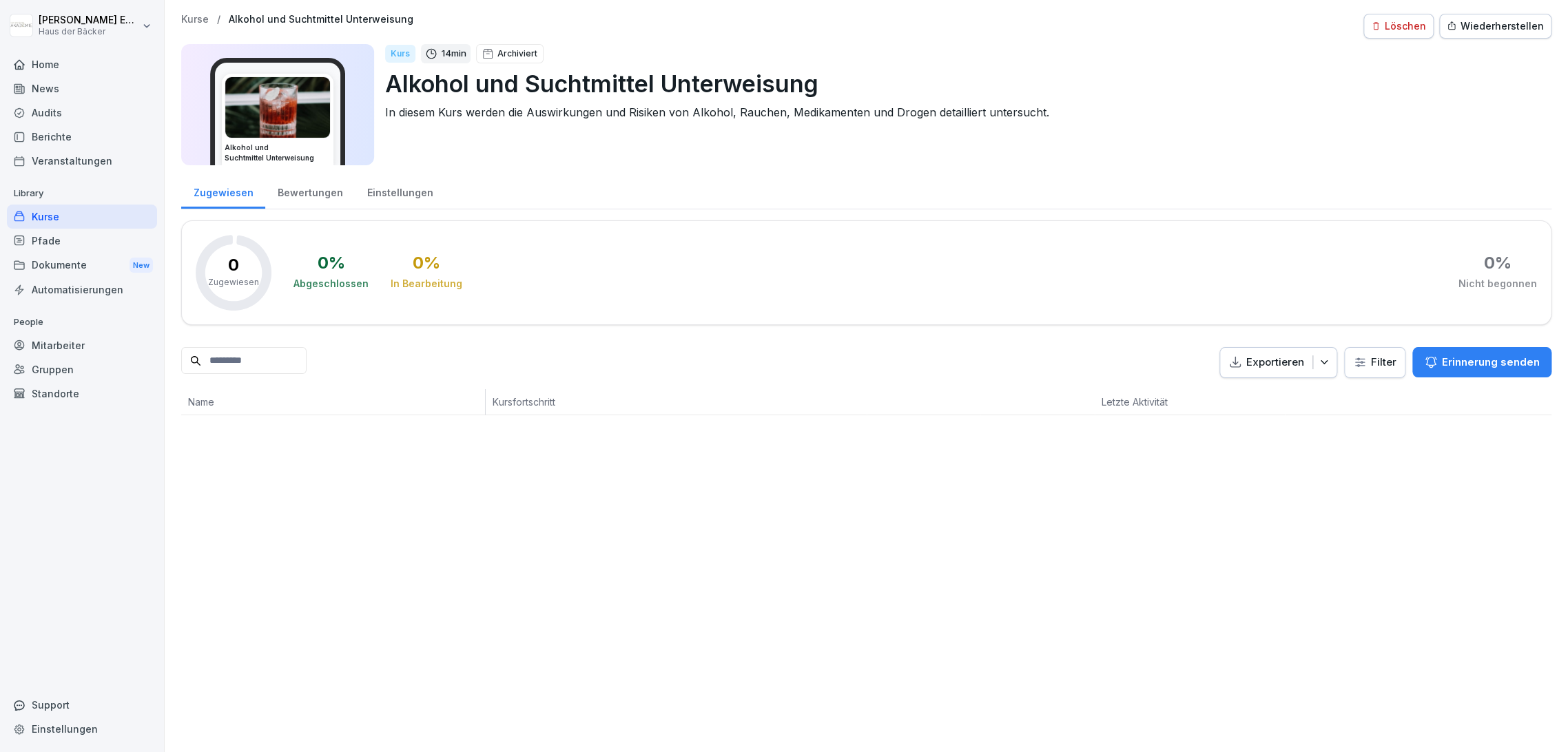
click at [117, 346] on div "Mitarbeiter" at bounding box center [82, 345] width 150 height 25
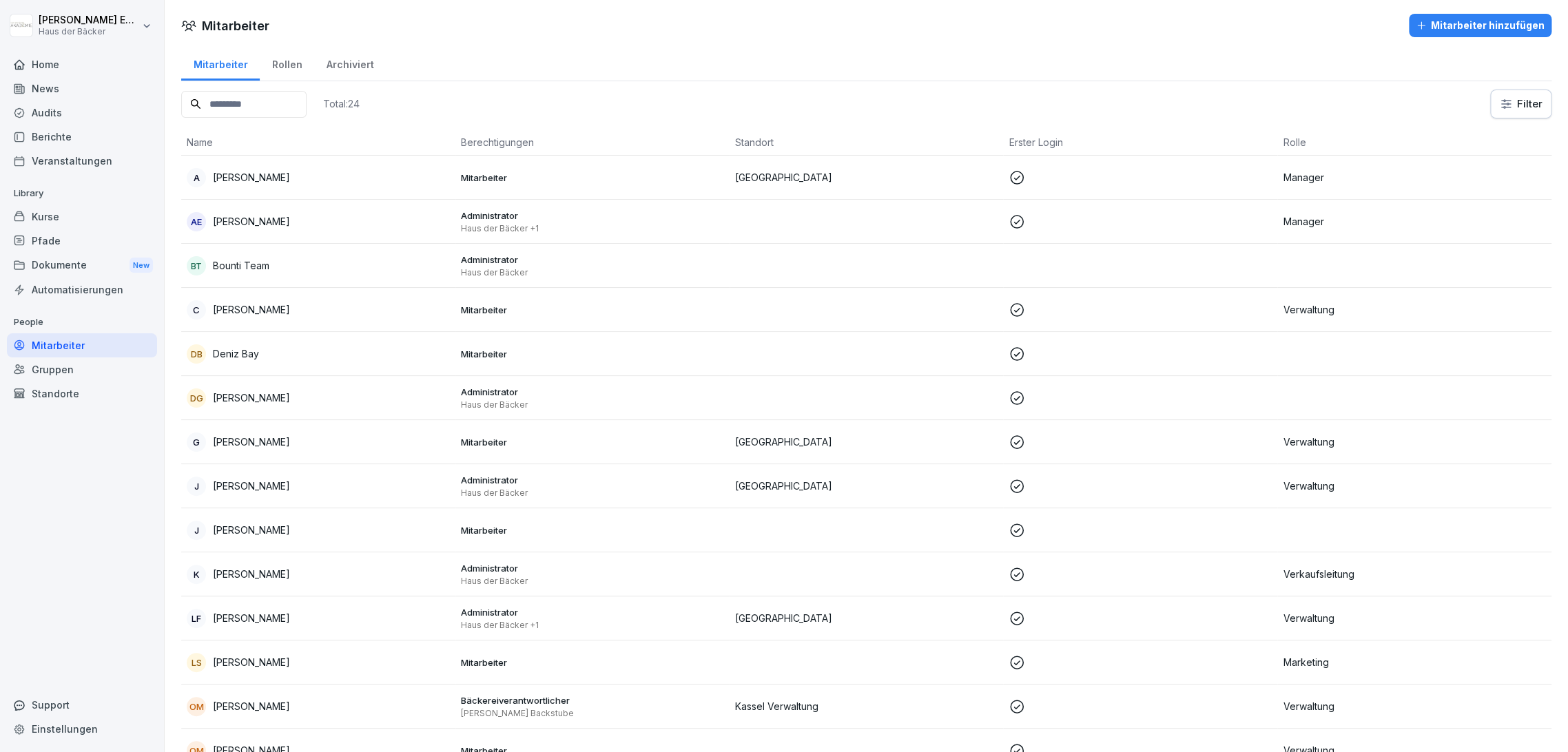
click at [109, 215] on div "Kurse" at bounding box center [82, 216] width 150 height 25
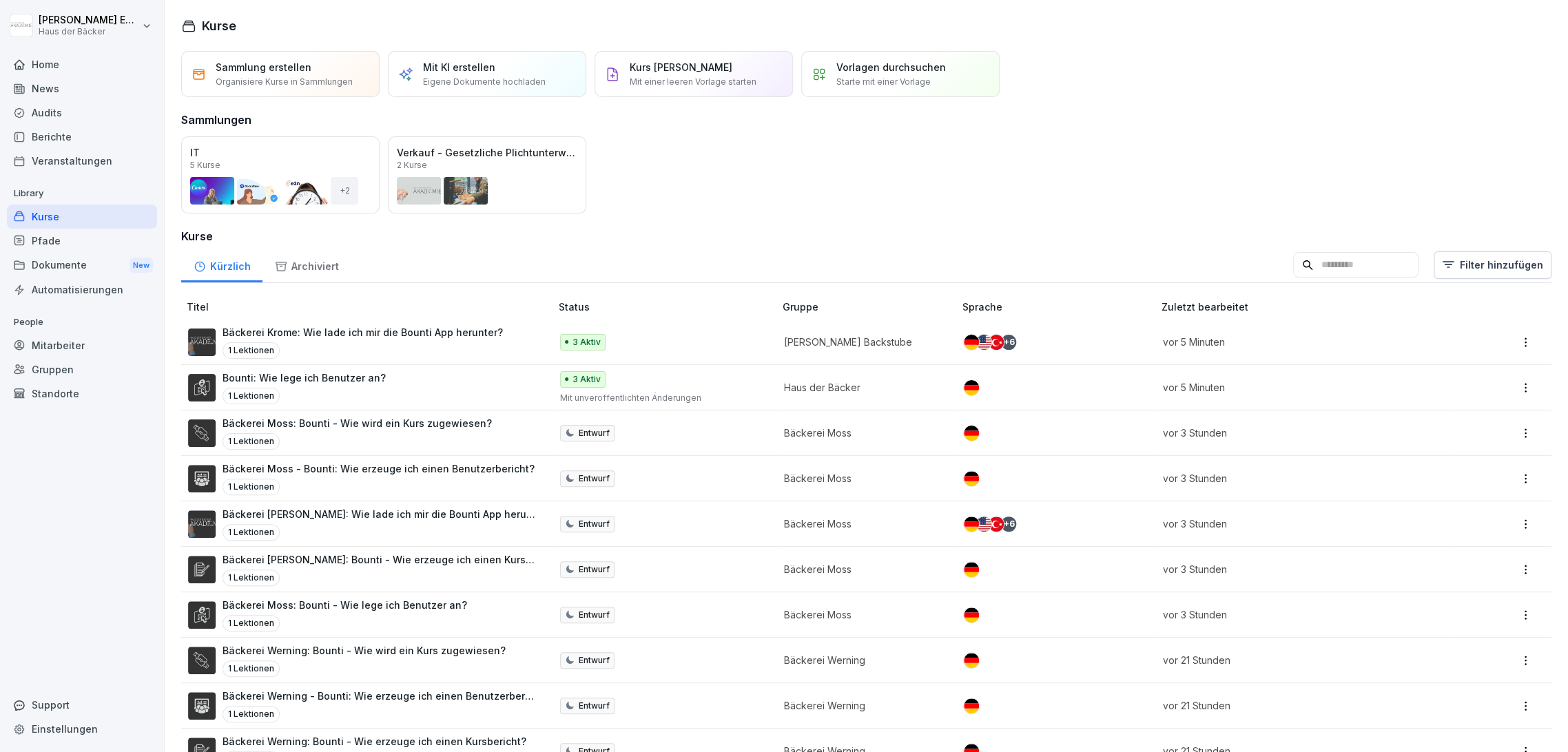
click at [82, 351] on div "Mitarbeiter" at bounding box center [82, 345] width 150 height 25
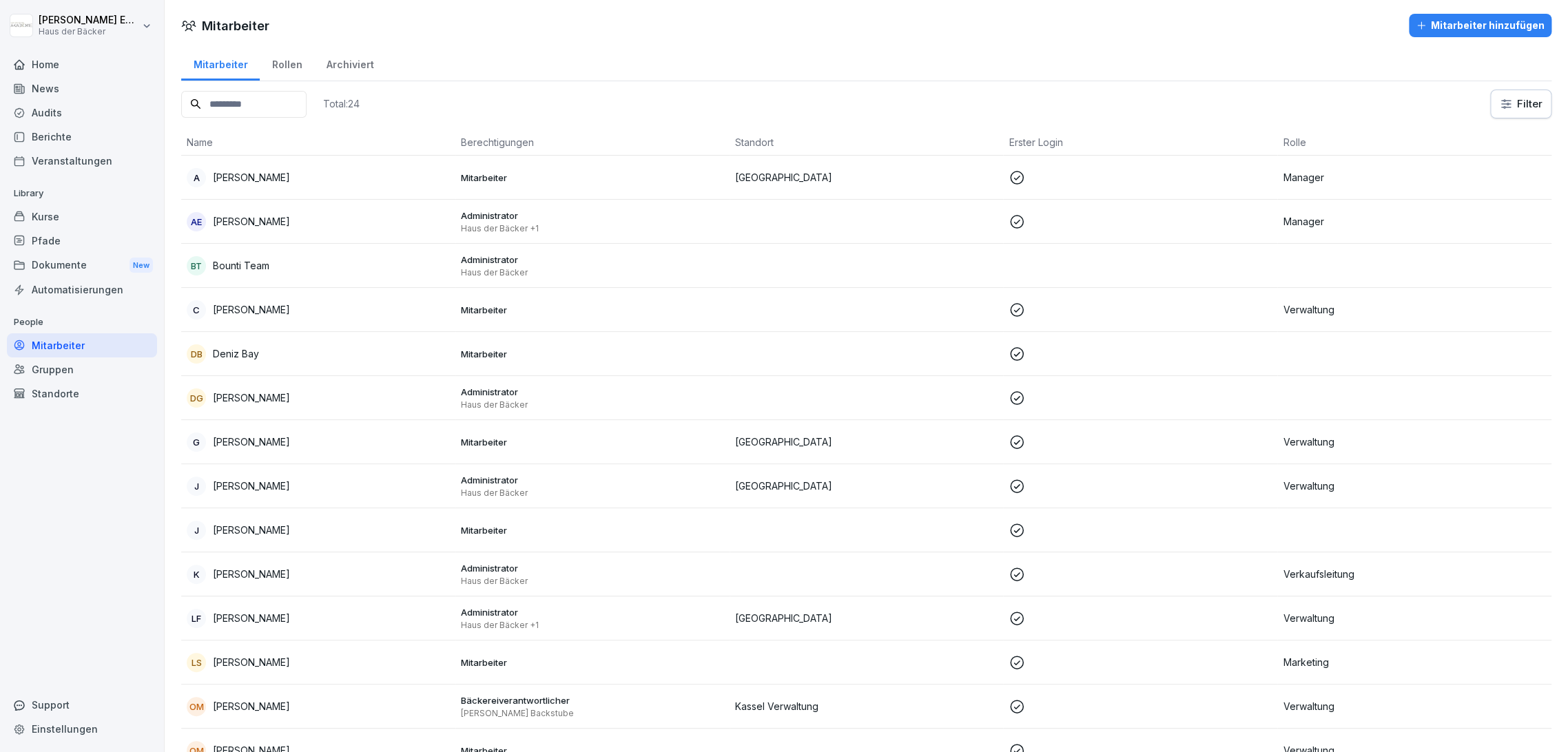
click at [259, 113] on input at bounding box center [243, 105] width 125 height 27
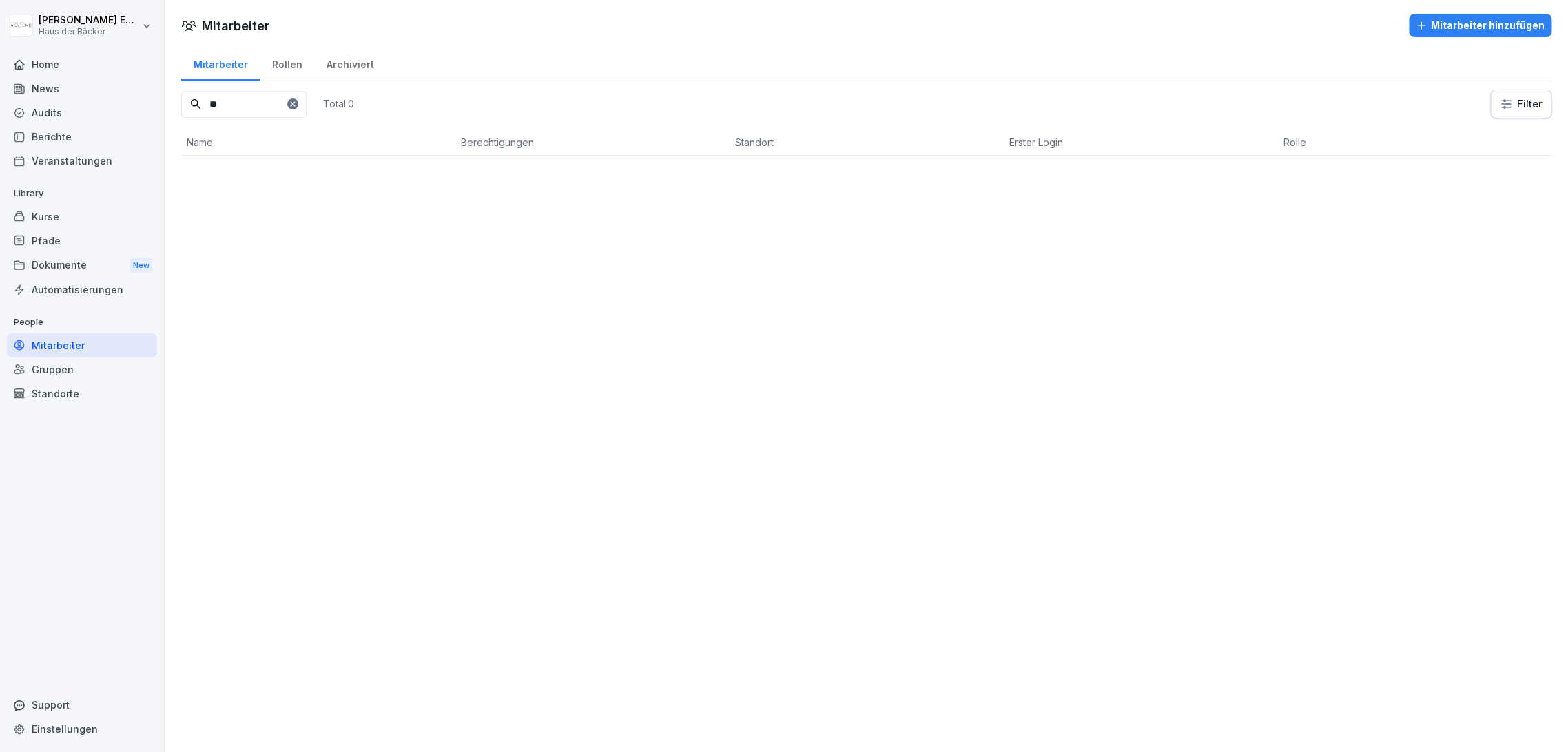
type input "*"
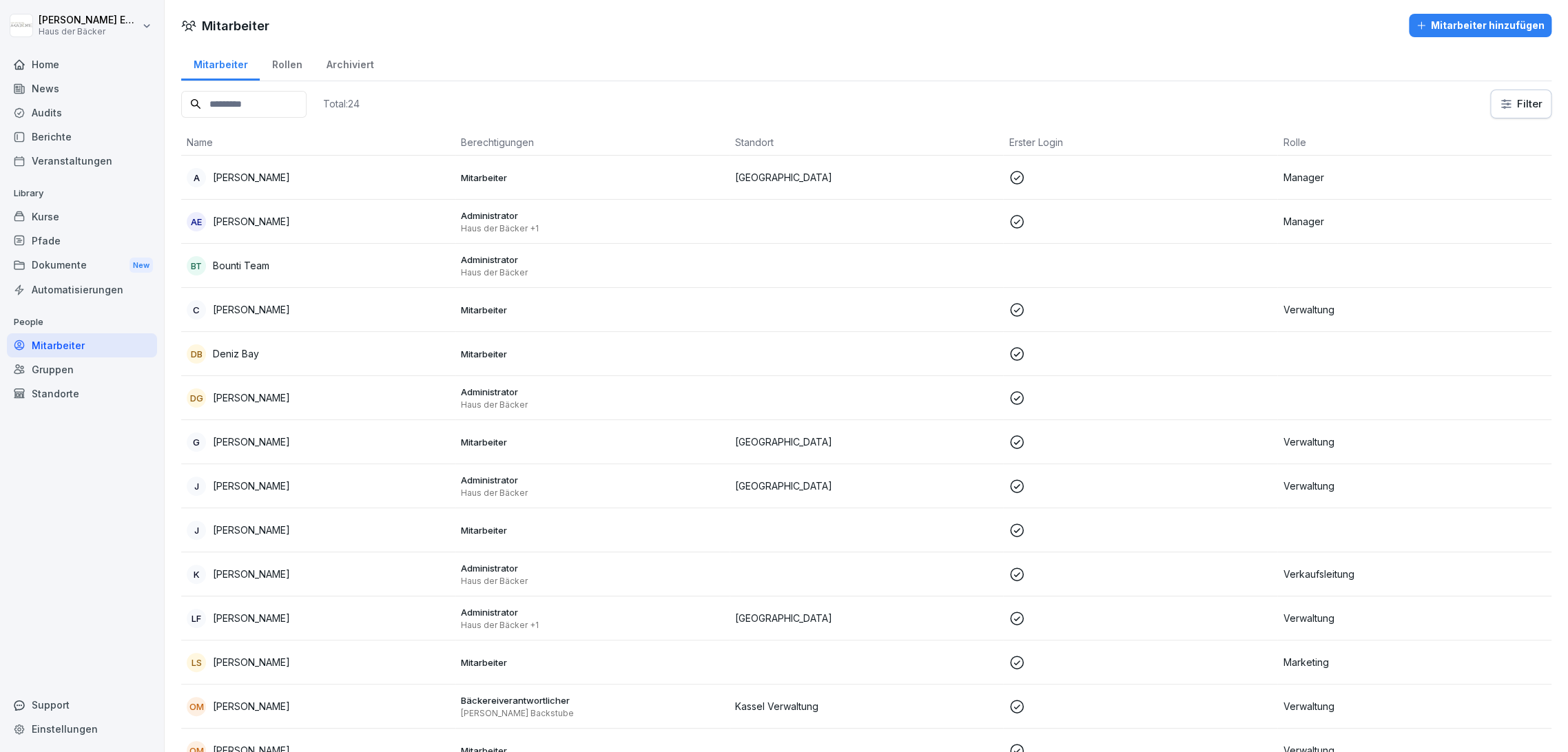
click at [352, 62] on div "Archiviert" at bounding box center [350, 63] width 72 height 35
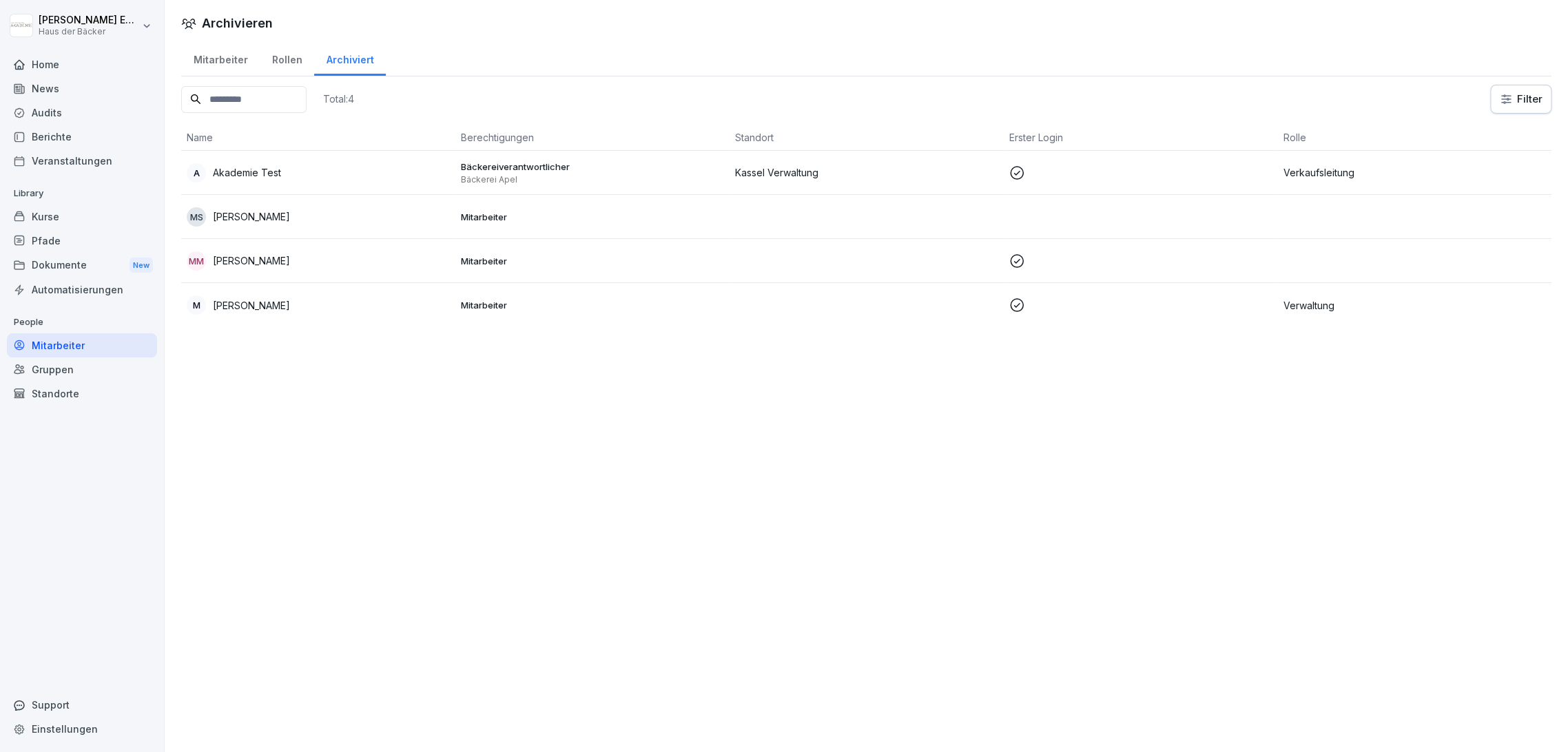
click at [420, 303] on div "M [PERSON_NAME]" at bounding box center [318, 305] width 263 height 19
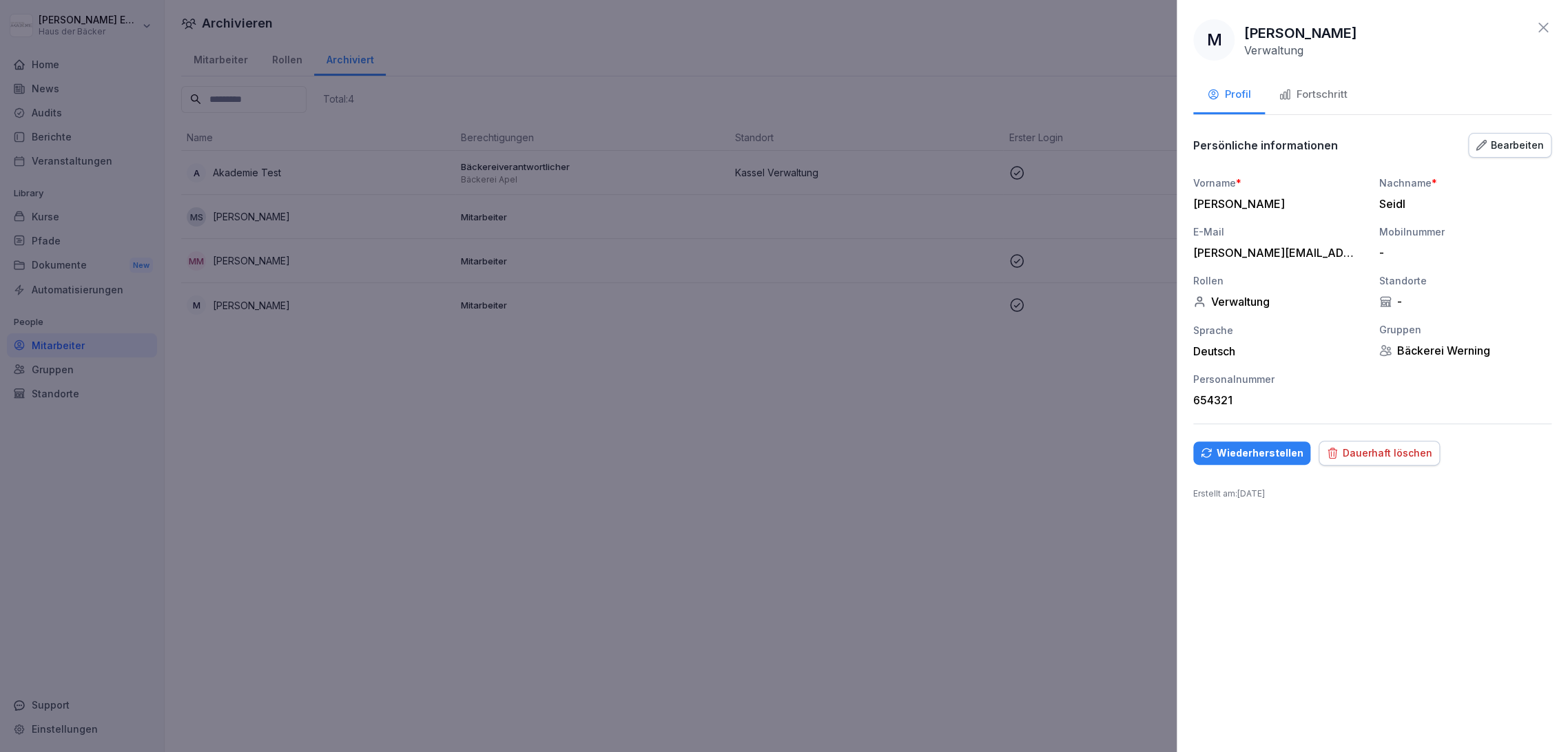
click at [1530, 141] on div "Bearbeiten" at bounding box center [1510, 145] width 68 height 15
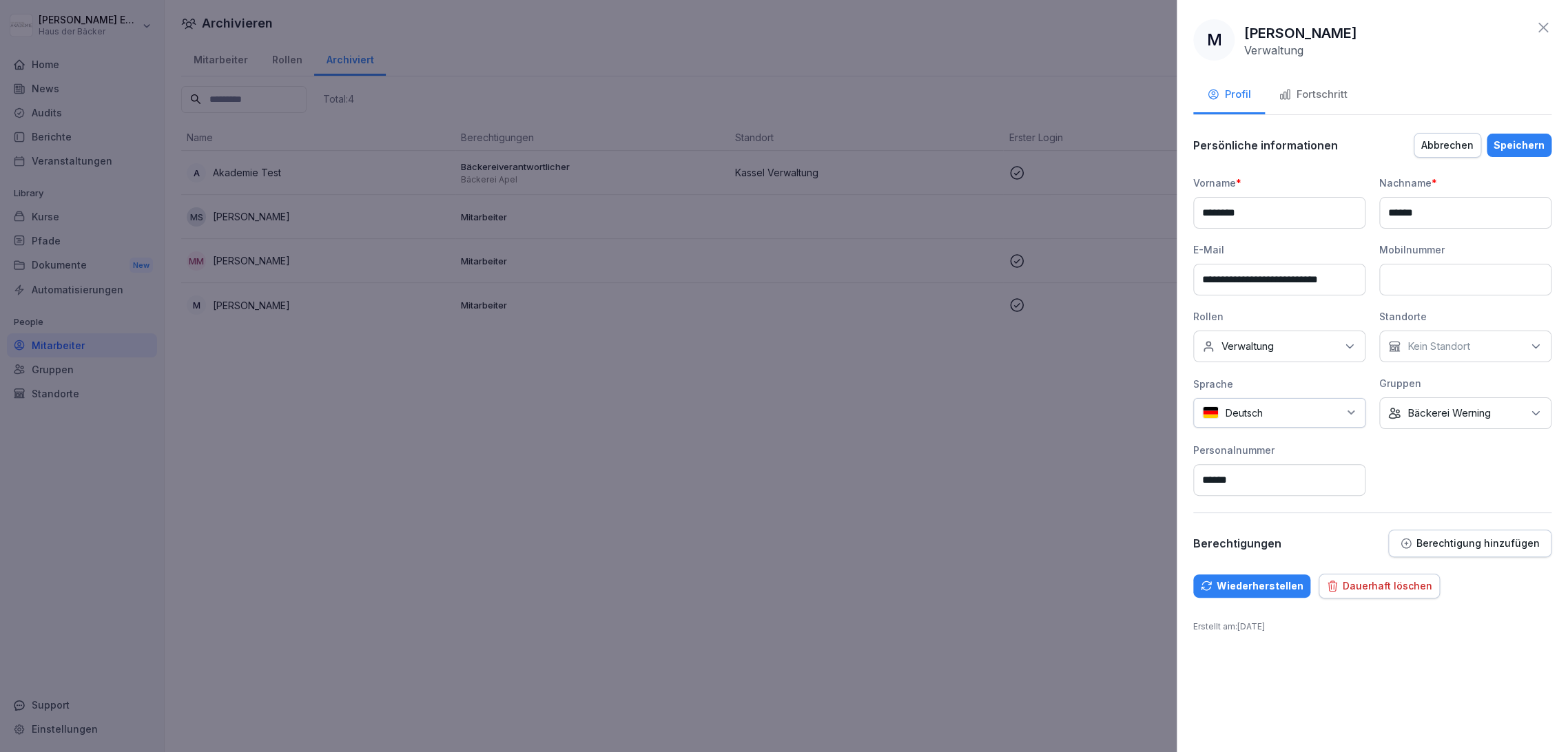
click at [1334, 90] on div "Fortschritt" at bounding box center [1312, 95] width 68 height 16
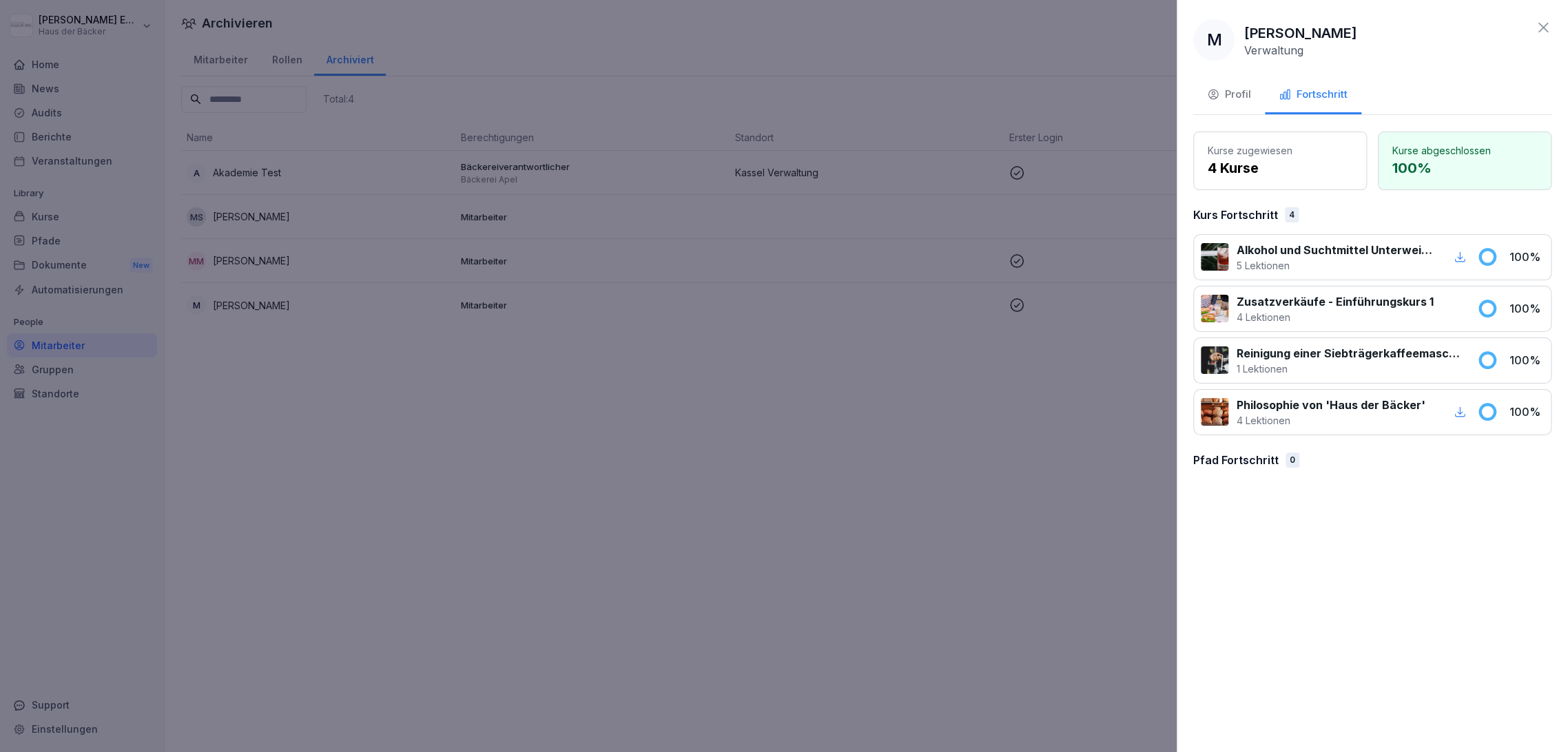
click at [1218, 90] on icon "button" at bounding box center [1213, 94] width 13 height 13
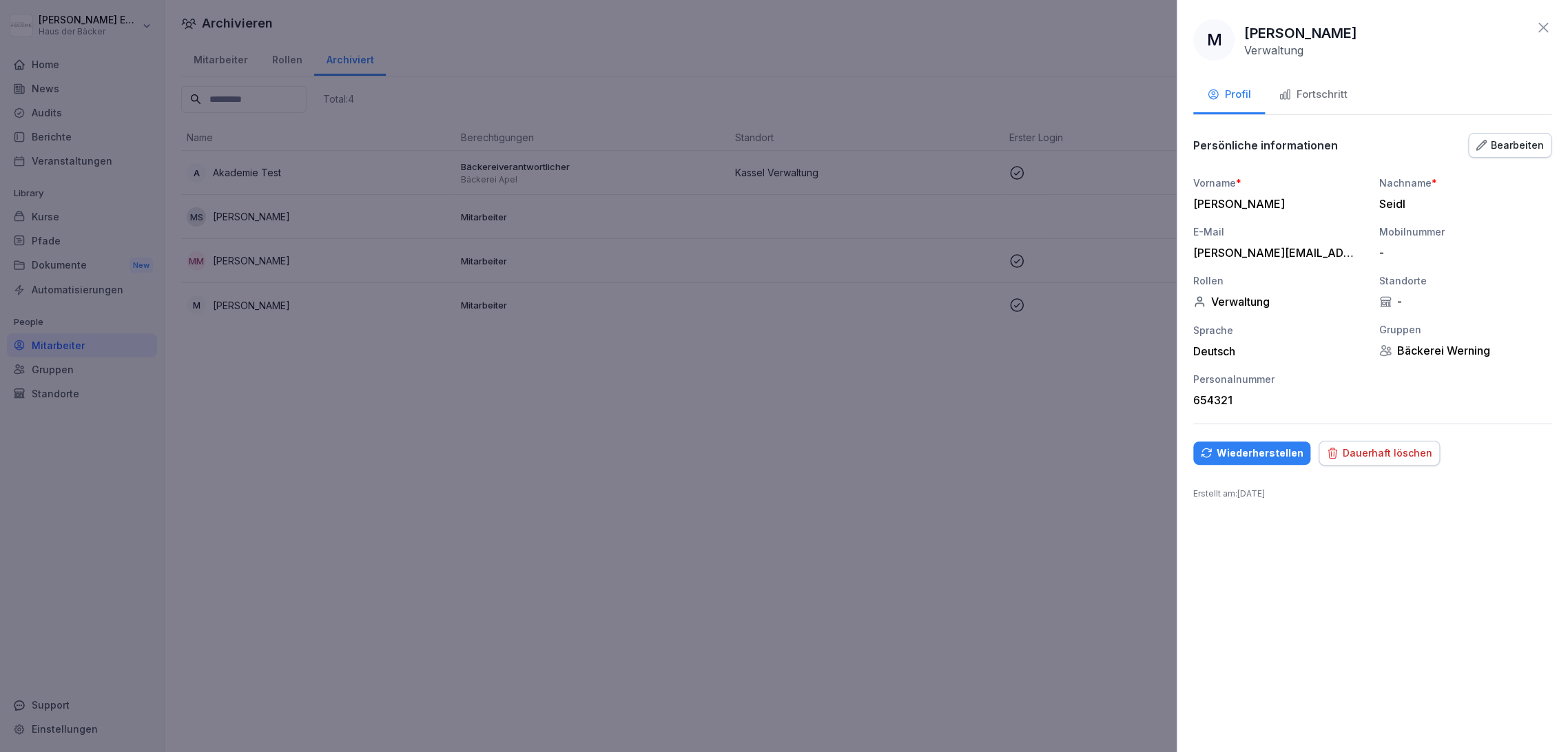
click at [1394, 455] on div "Dauerhaft löschen" at bounding box center [1379, 453] width 106 height 15
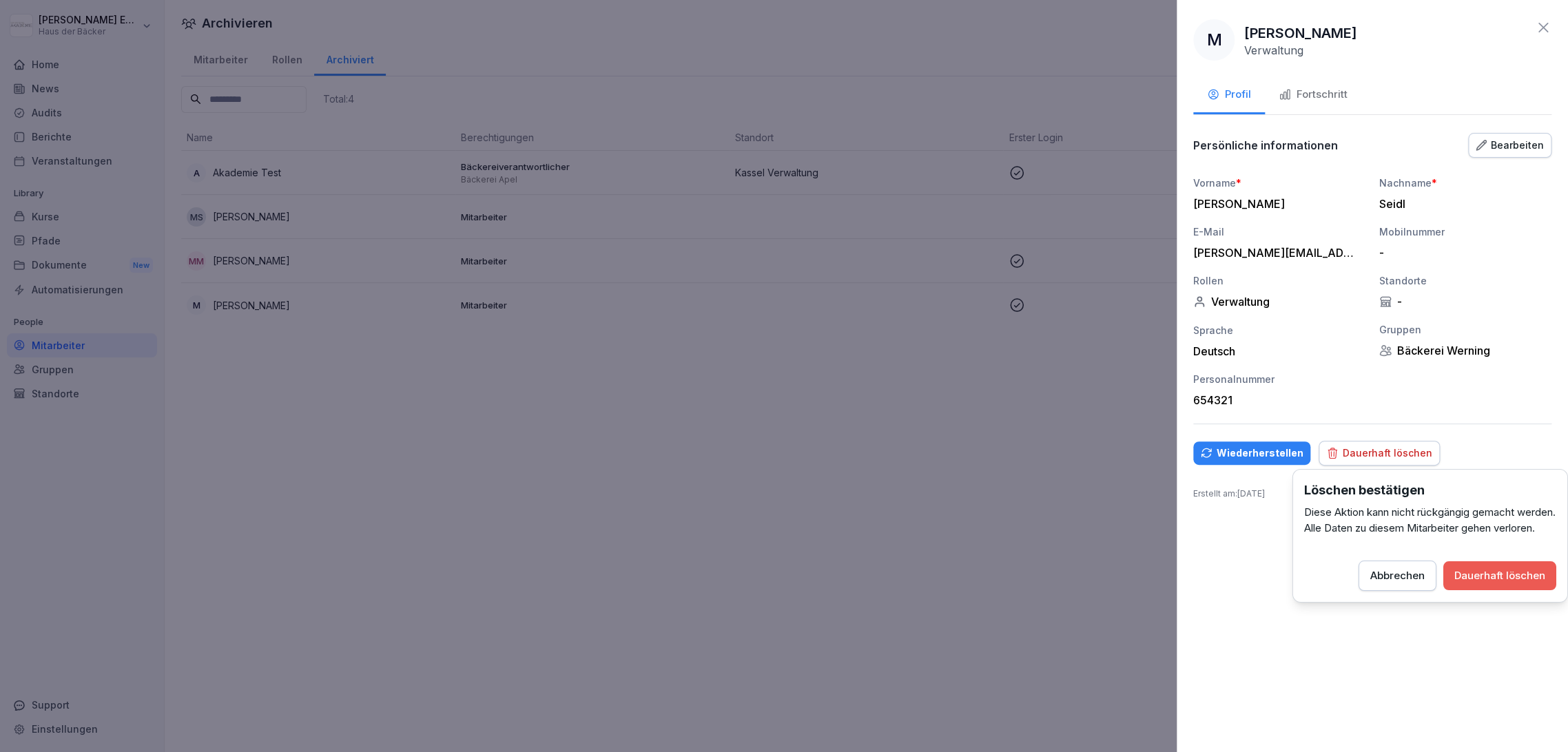
click at [1502, 590] on button "Dauerhaft löschen" at bounding box center [1500, 575] width 113 height 29
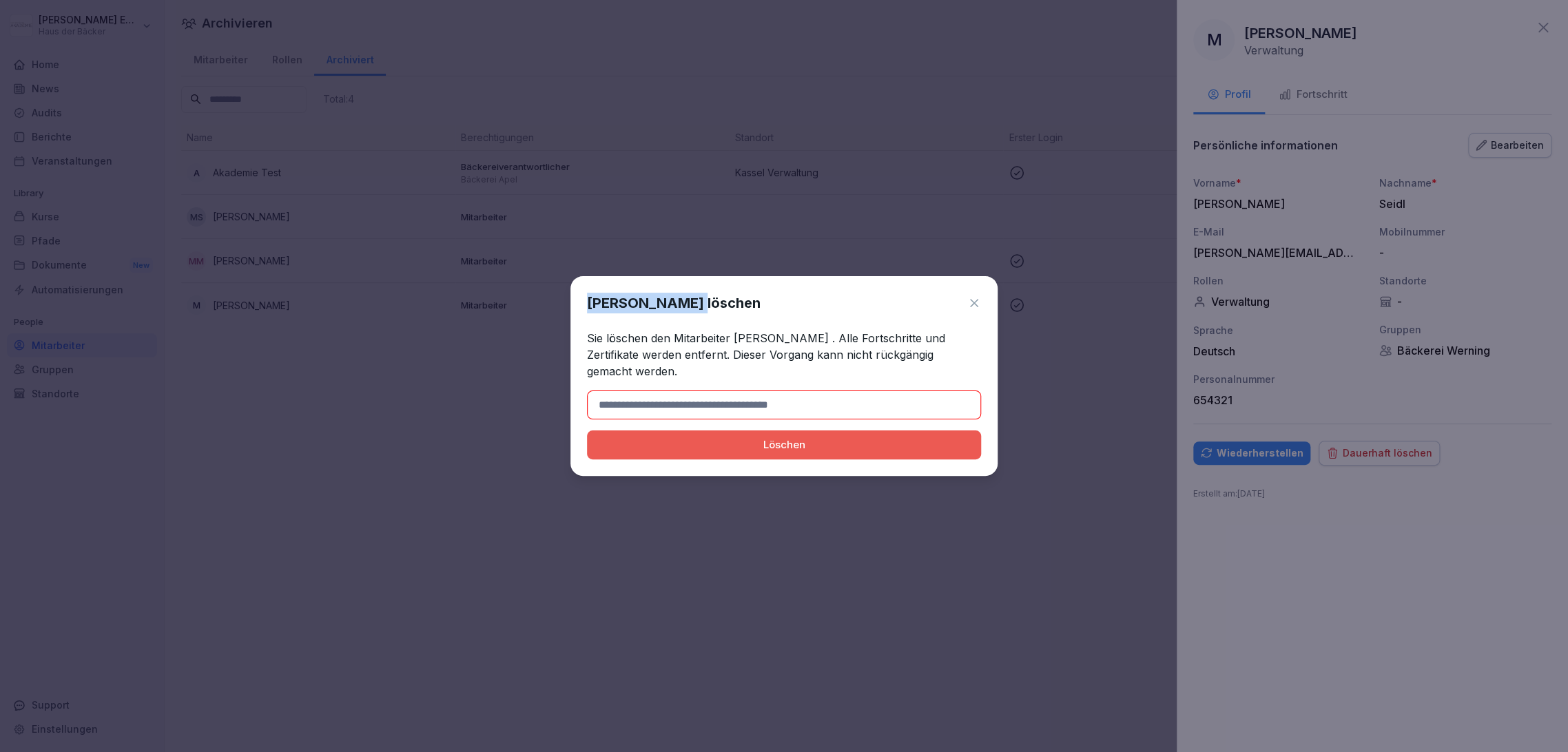
drag, startPoint x: 585, startPoint y: 312, endPoint x: 675, endPoint y: 318, distance: 90.2
click at [675, 318] on div "[PERSON_NAME] löschen Sie löschen den Mitarbeiter [PERSON_NAME] . Alle Fortschr…" at bounding box center [784, 376] width 427 height 199
copy h1 "[PERSON_NAME]"
click at [690, 395] on input at bounding box center [784, 405] width 394 height 29
paste input "**********"
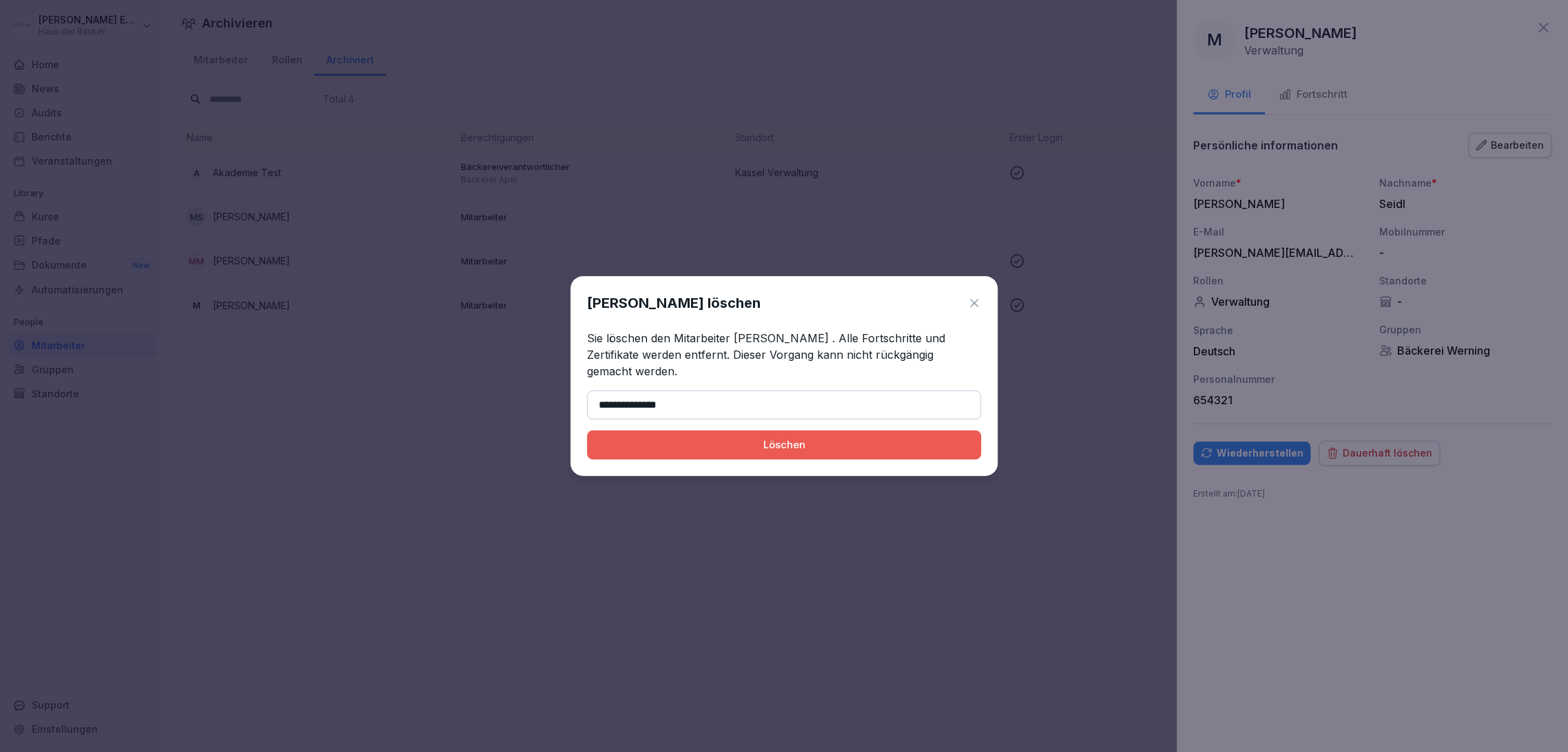
click at [587, 430] on button "Löschen" at bounding box center [784, 444] width 394 height 29
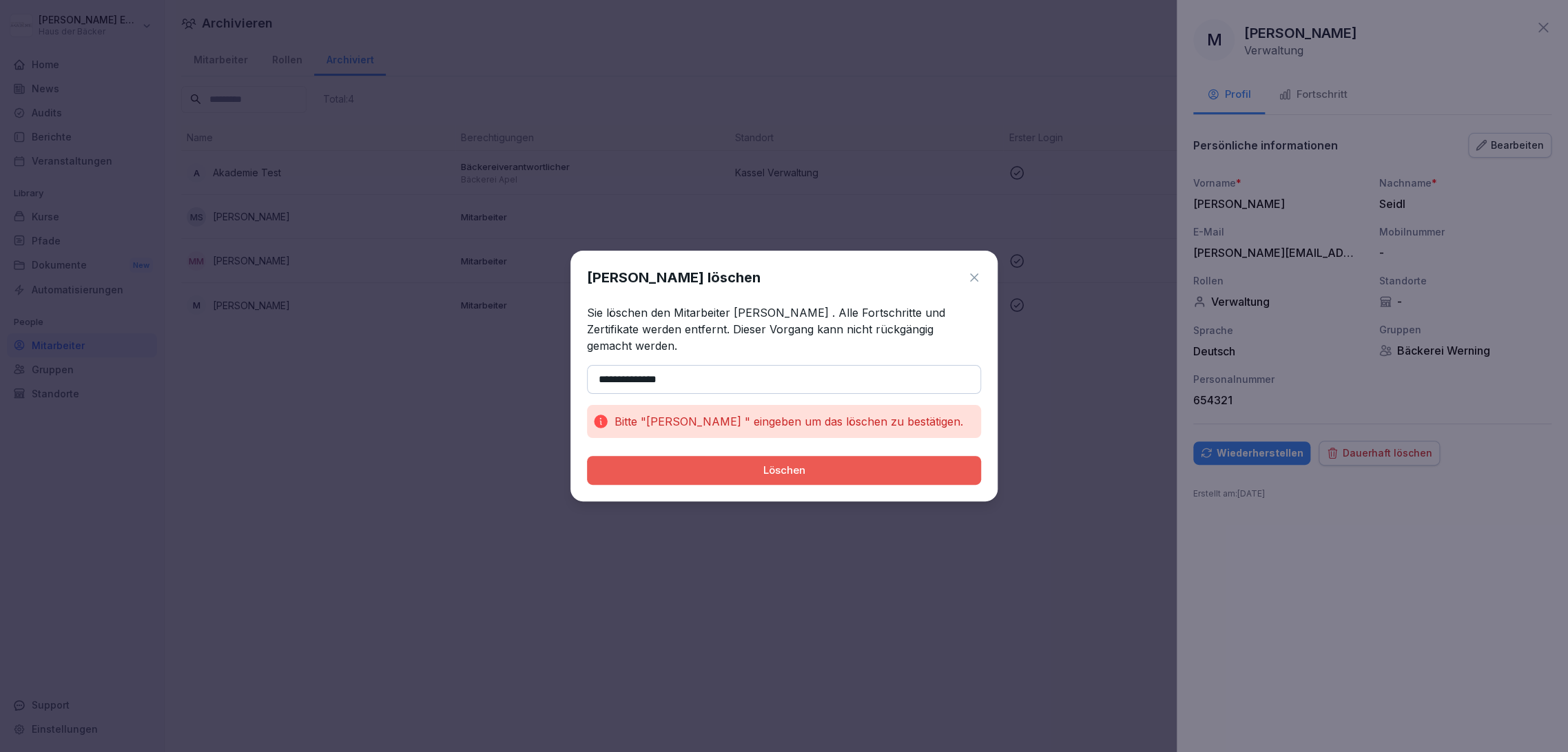
click at [895, 463] on div "Löschen" at bounding box center [784, 471] width 372 height 15
click at [755, 367] on input "**********" at bounding box center [784, 379] width 394 height 29
drag, startPoint x: 708, startPoint y: 377, endPoint x: 582, endPoint y: 378, distance: 126.0
click at [582, 378] on div "**********" at bounding box center [784, 376] width 427 height 251
click at [587, 455] on button "Löschen" at bounding box center [784, 470] width 394 height 29
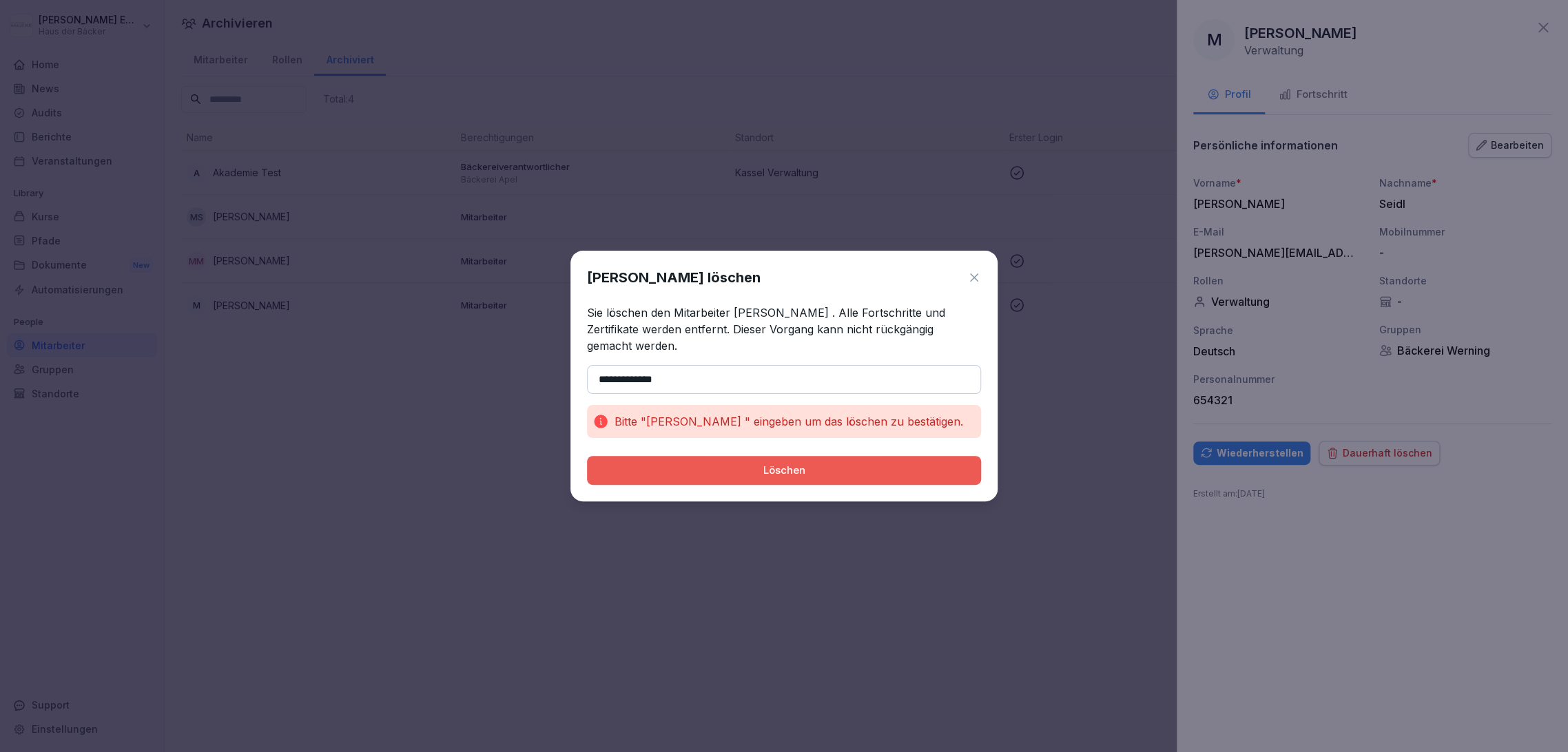
click at [587, 455] on button "Löschen" at bounding box center [784, 470] width 394 height 29
type input "**********"
click at [587, 455] on button "Löschen" at bounding box center [784, 470] width 394 height 29
click at [968, 285] on icon at bounding box center [974, 277] width 14 height 14
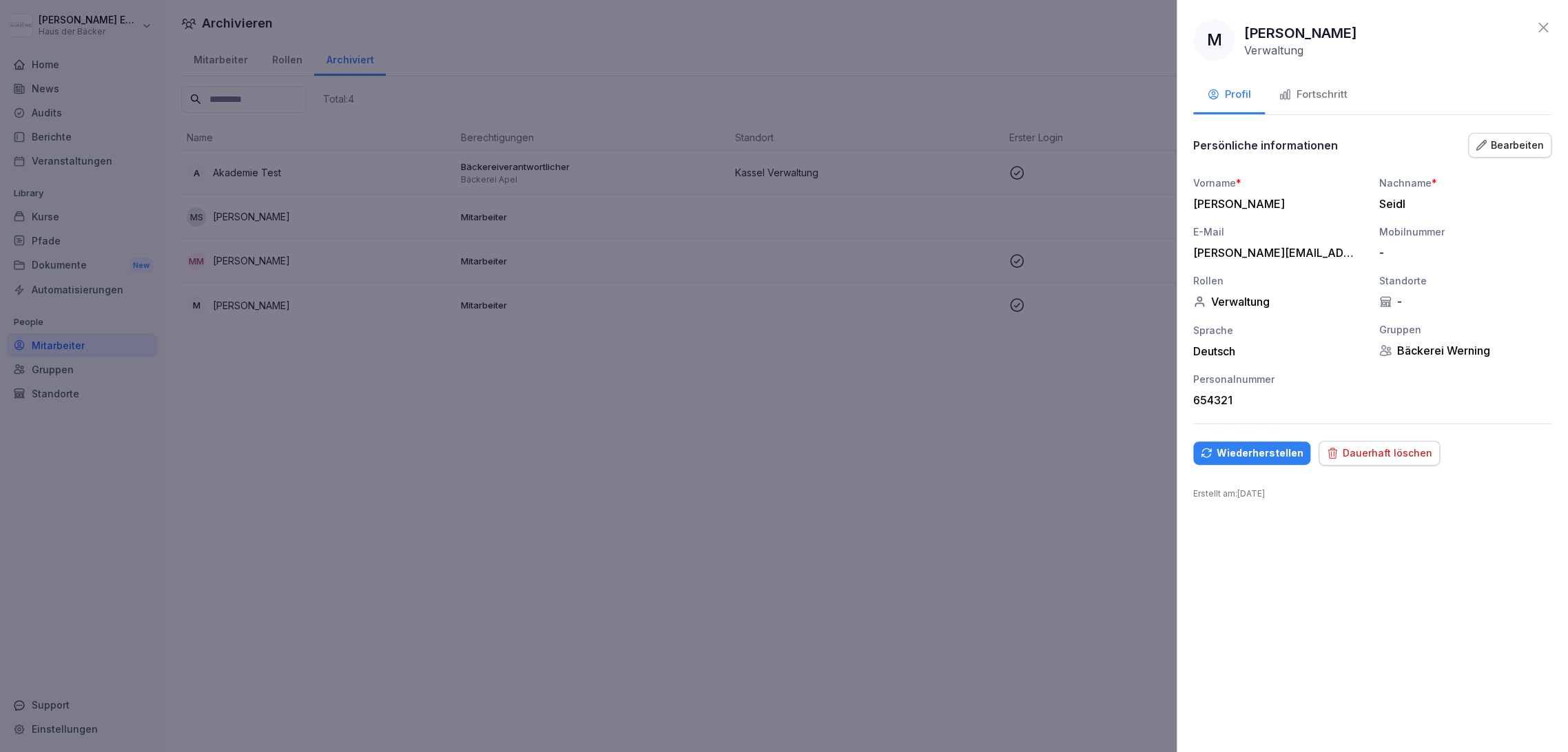
click at [1519, 132] on div "Persönliche informationen Bearbeiten" at bounding box center [1372, 145] width 358 height 28
click at [1517, 139] on div "Bearbeiten" at bounding box center [1510, 145] width 68 height 15
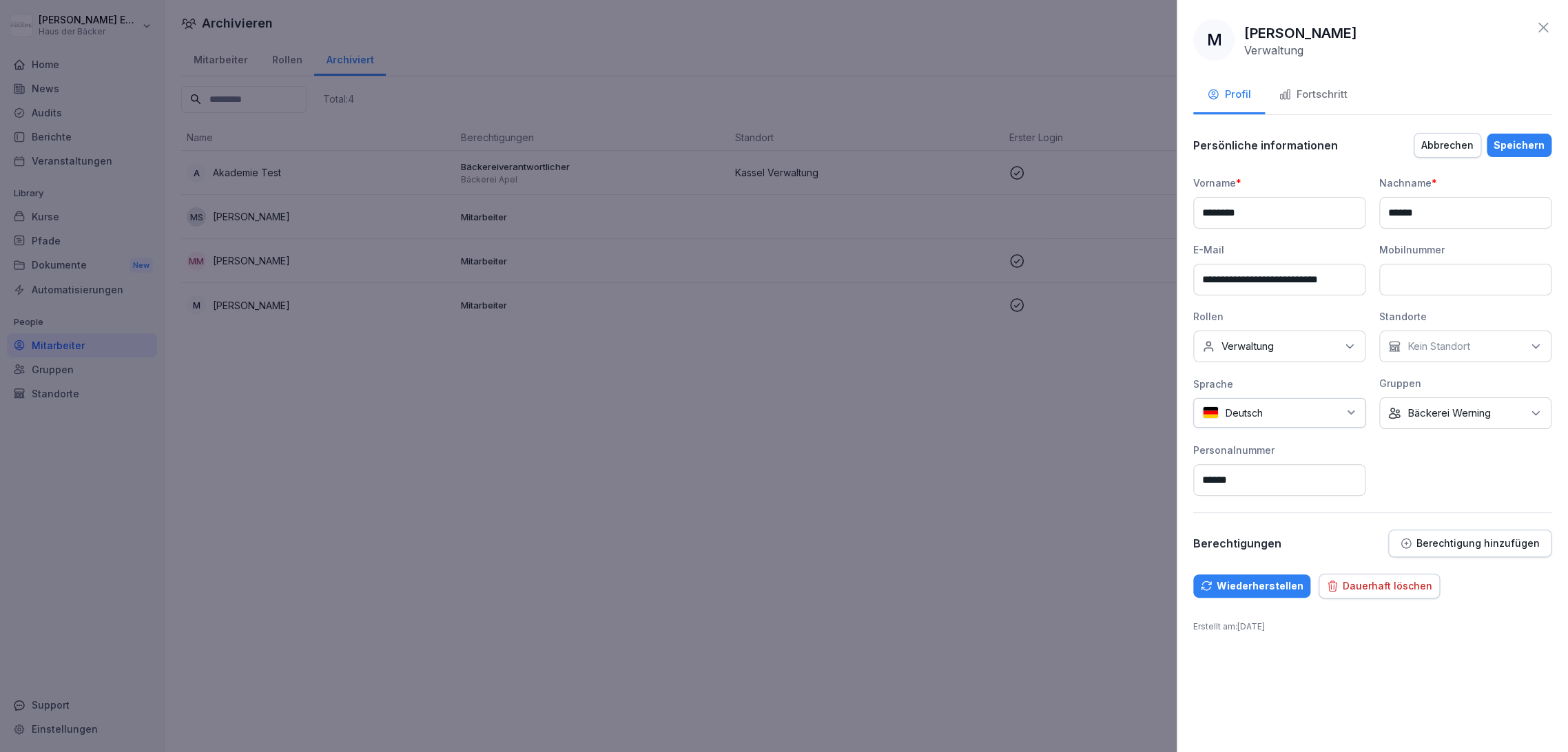
click at [1472, 401] on div "Keine Gruppe Bäckerei Werning" at bounding box center [1465, 412] width 172 height 31
click at [1442, 495] on label "Bäckerei Werning" at bounding box center [1450, 501] width 84 height 13
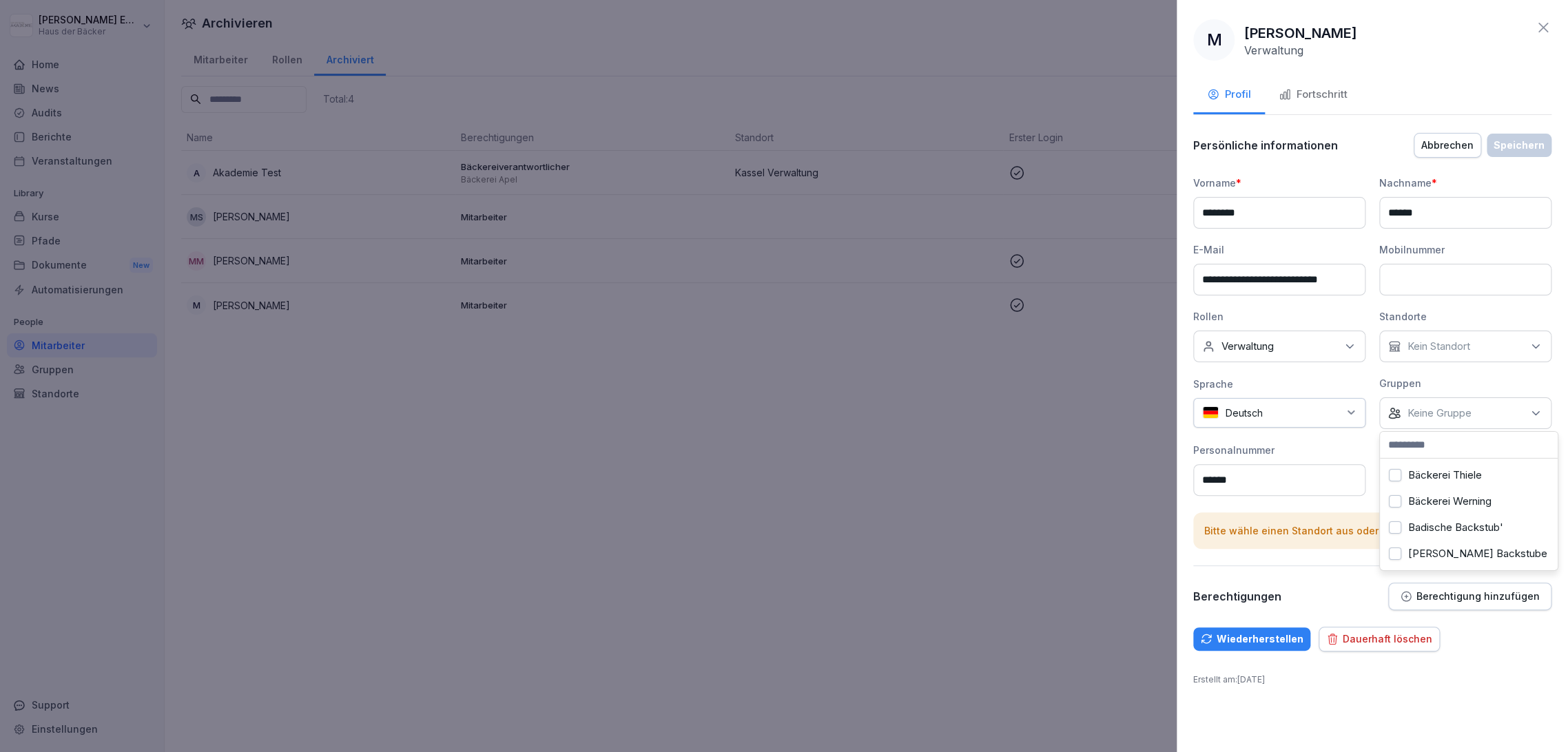
click at [1259, 538] on div "Bitte wähle einen Standort aus oder füge eine Berechtigung hinzu." at bounding box center [1372, 530] width 358 height 36
click at [1487, 406] on div "Keine Gruppe" at bounding box center [1465, 412] width 172 height 31
click at [1477, 465] on div "Haus der Bäcker" at bounding box center [1468, 475] width 171 height 26
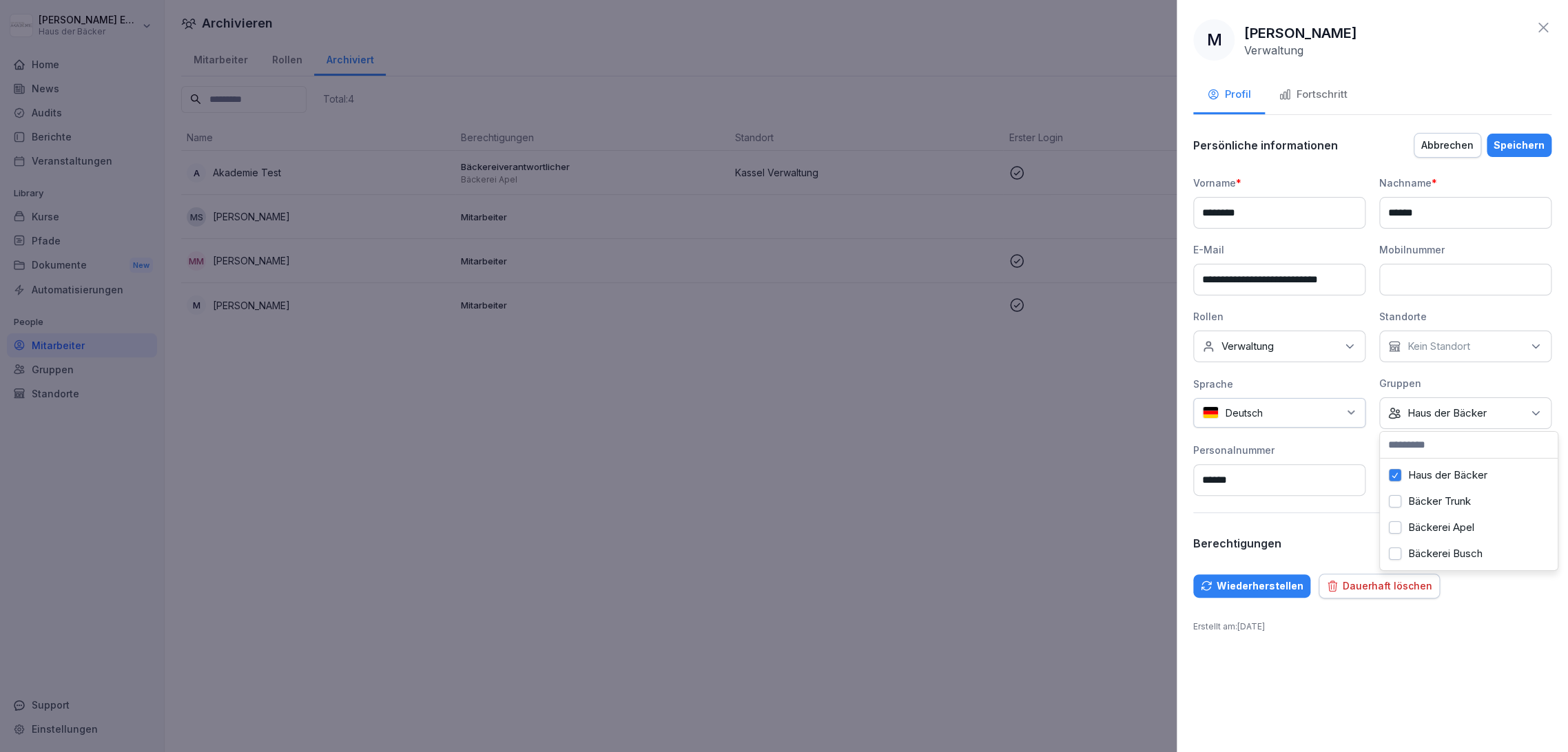
click at [1516, 138] on div "Speichern" at bounding box center [1519, 145] width 51 height 15
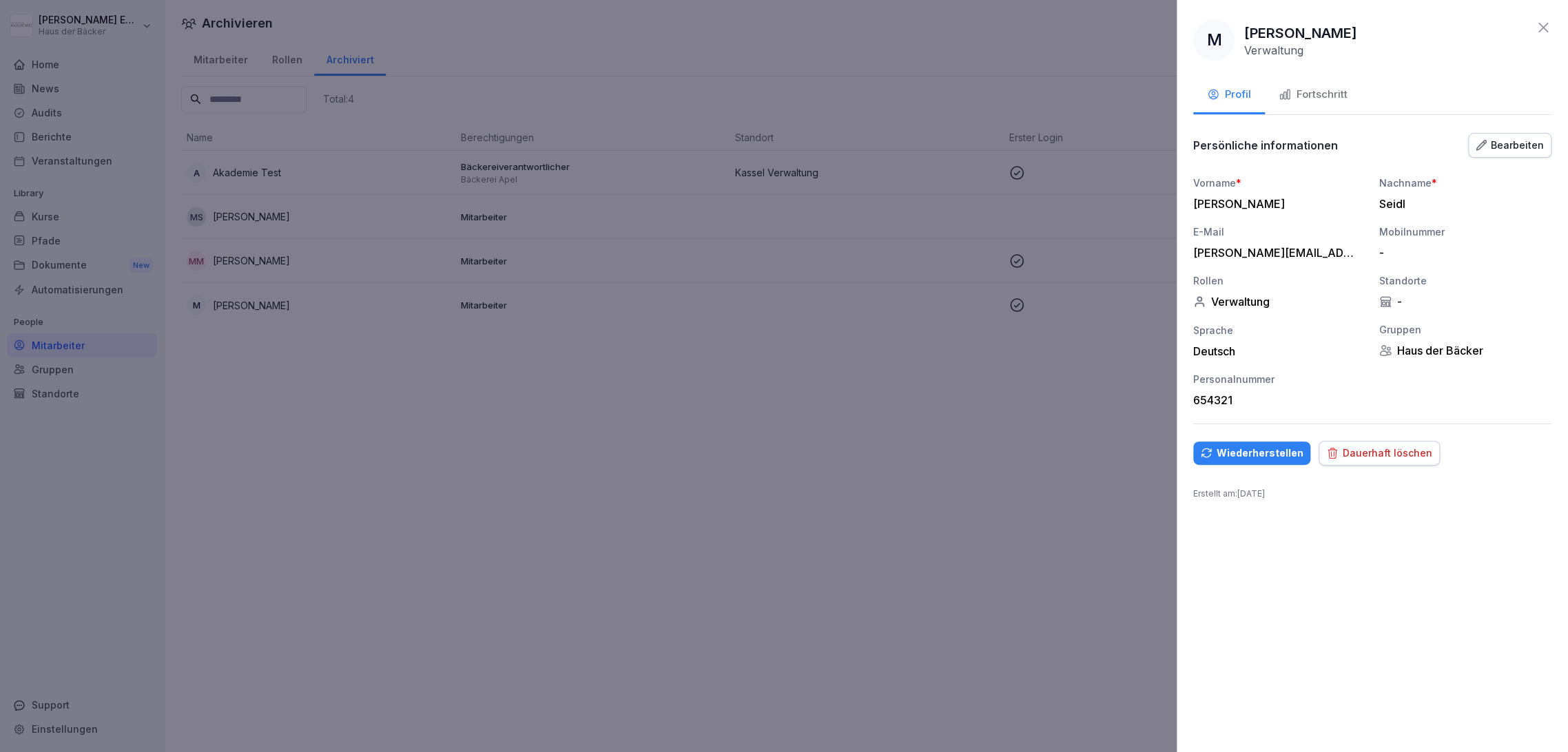
click at [1403, 450] on div "Dauerhaft löschen" at bounding box center [1379, 453] width 106 height 15
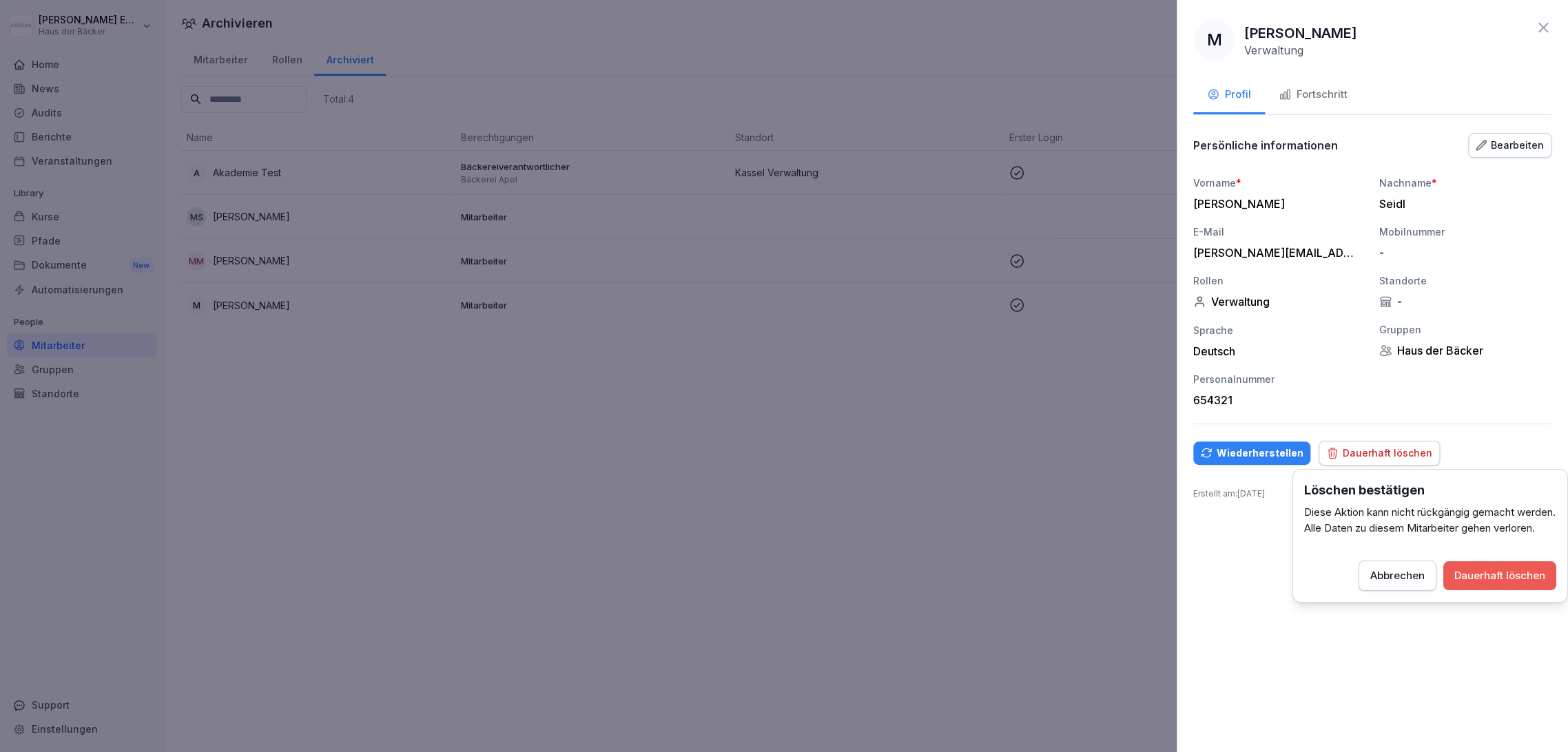
click at [1494, 583] on div "Dauerhaft löschen" at bounding box center [1500, 575] width 91 height 15
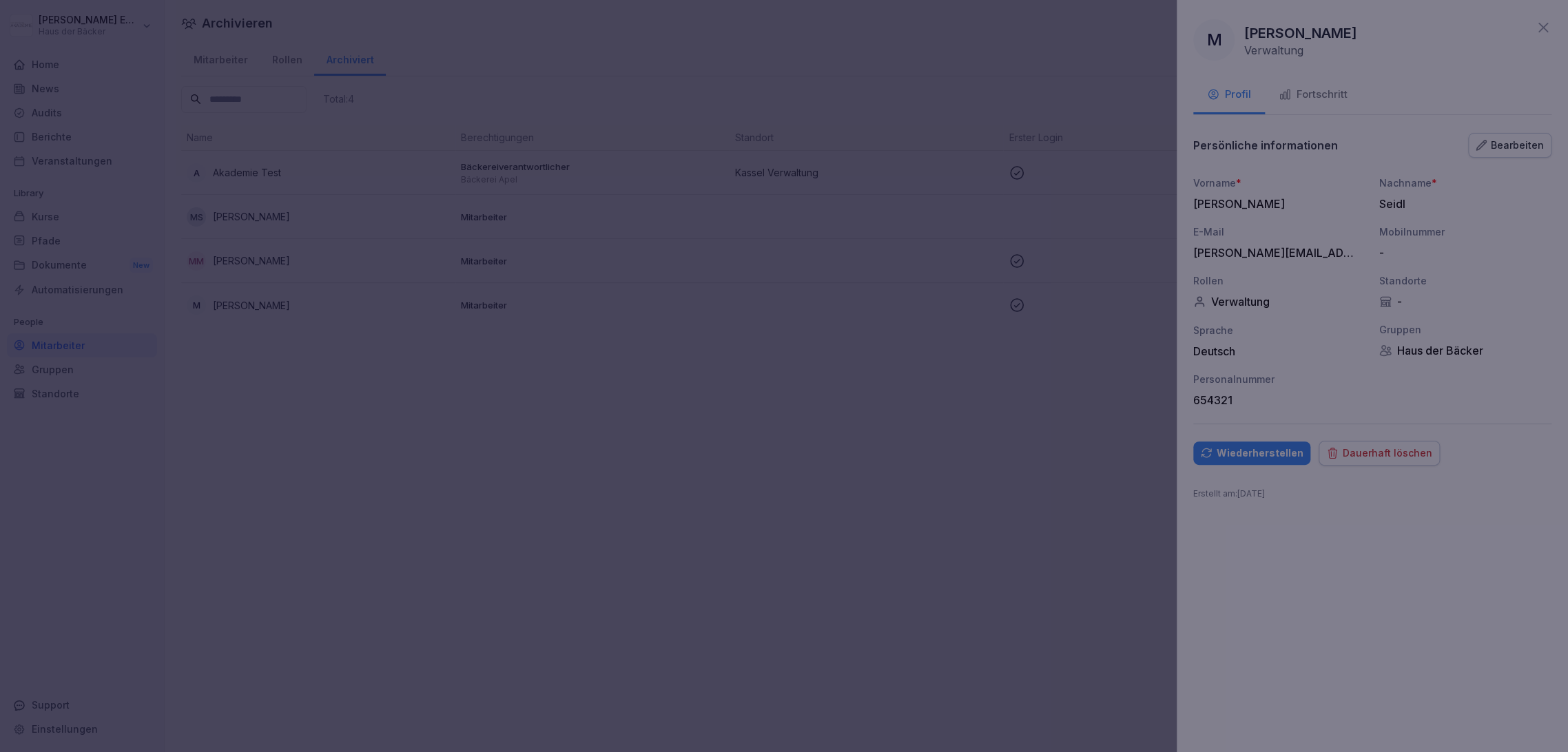
click at [1532, 52] on div at bounding box center [784, 376] width 1568 height 752
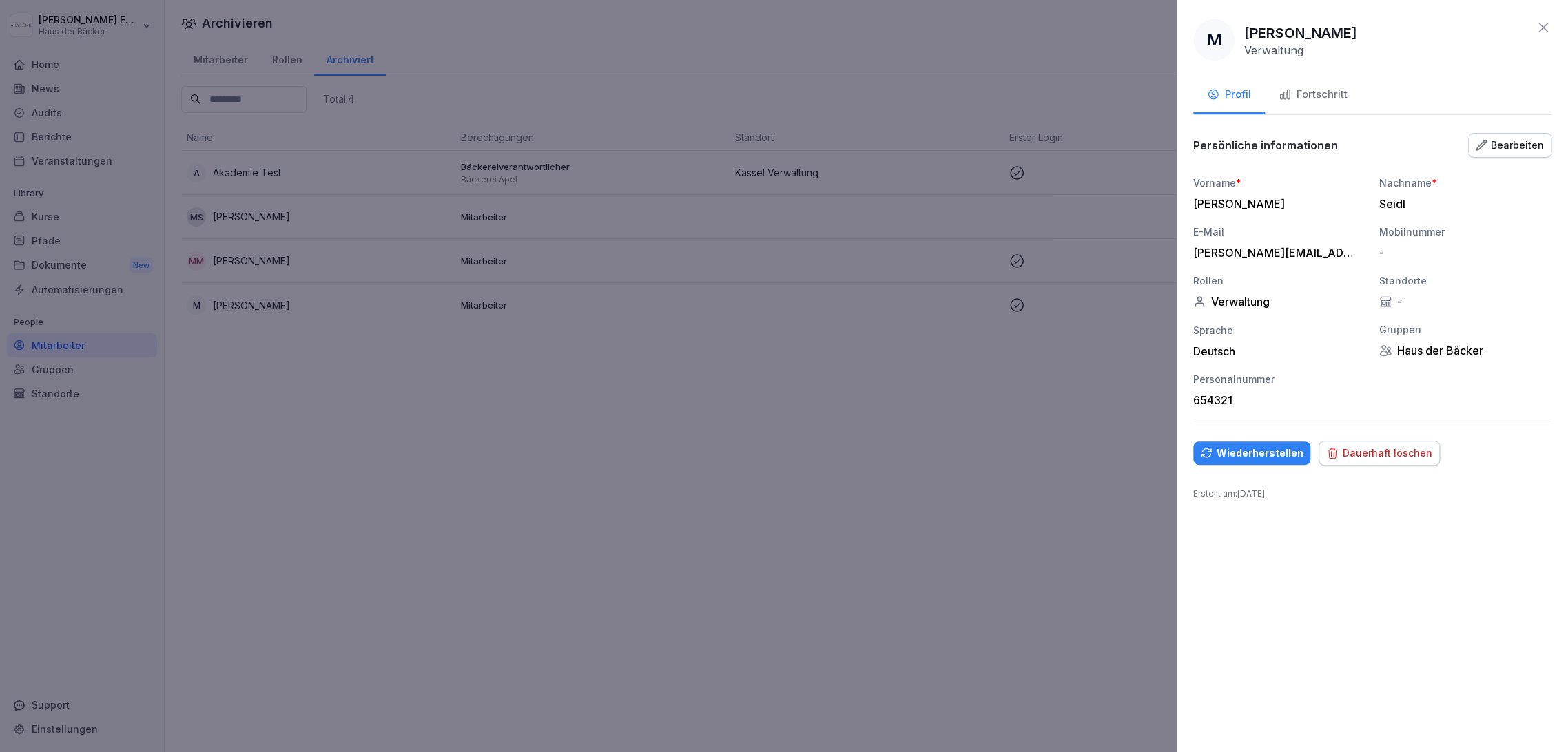
click at [1546, 22] on icon at bounding box center [1543, 28] width 17 height 17
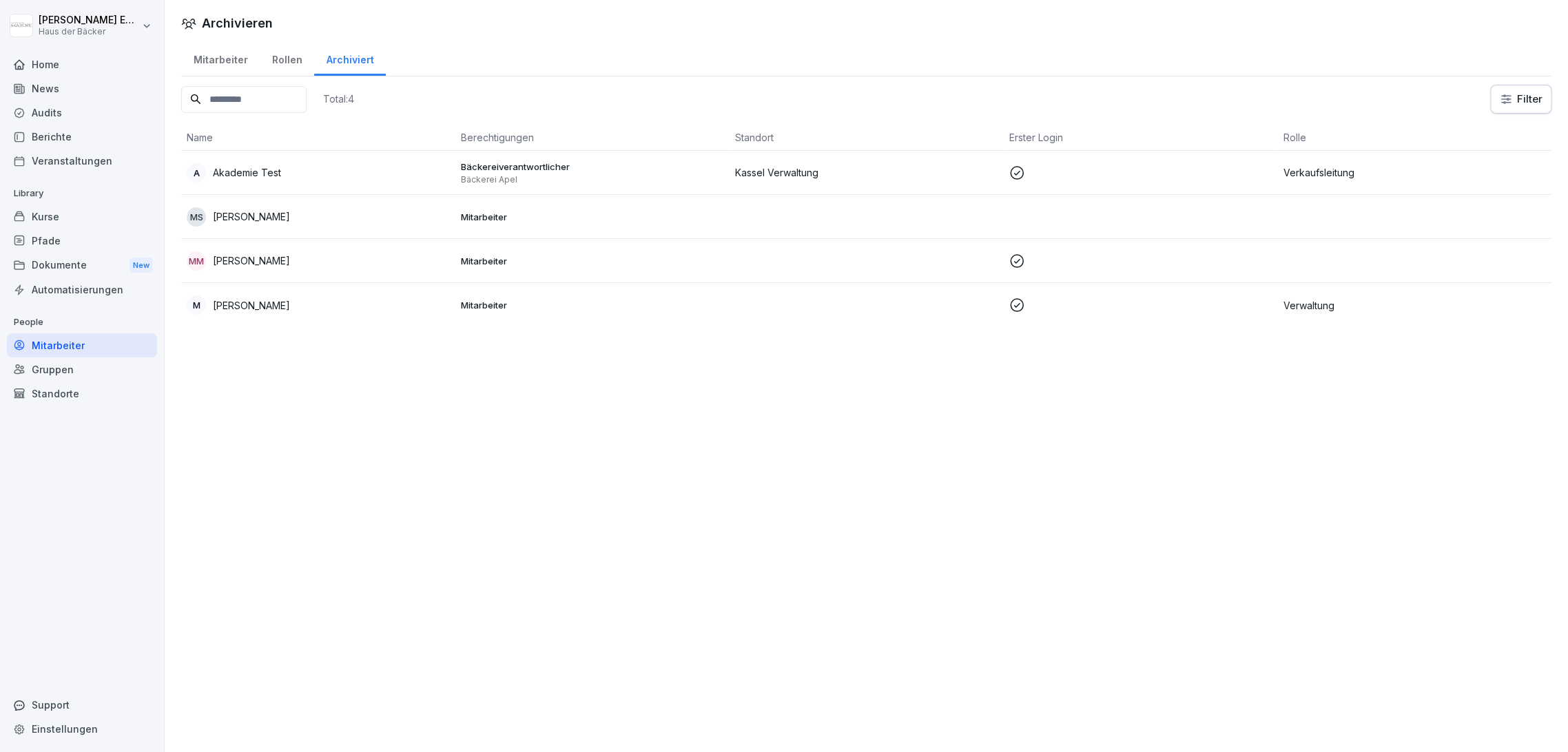
click at [117, 210] on div "Kurse" at bounding box center [82, 216] width 150 height 25
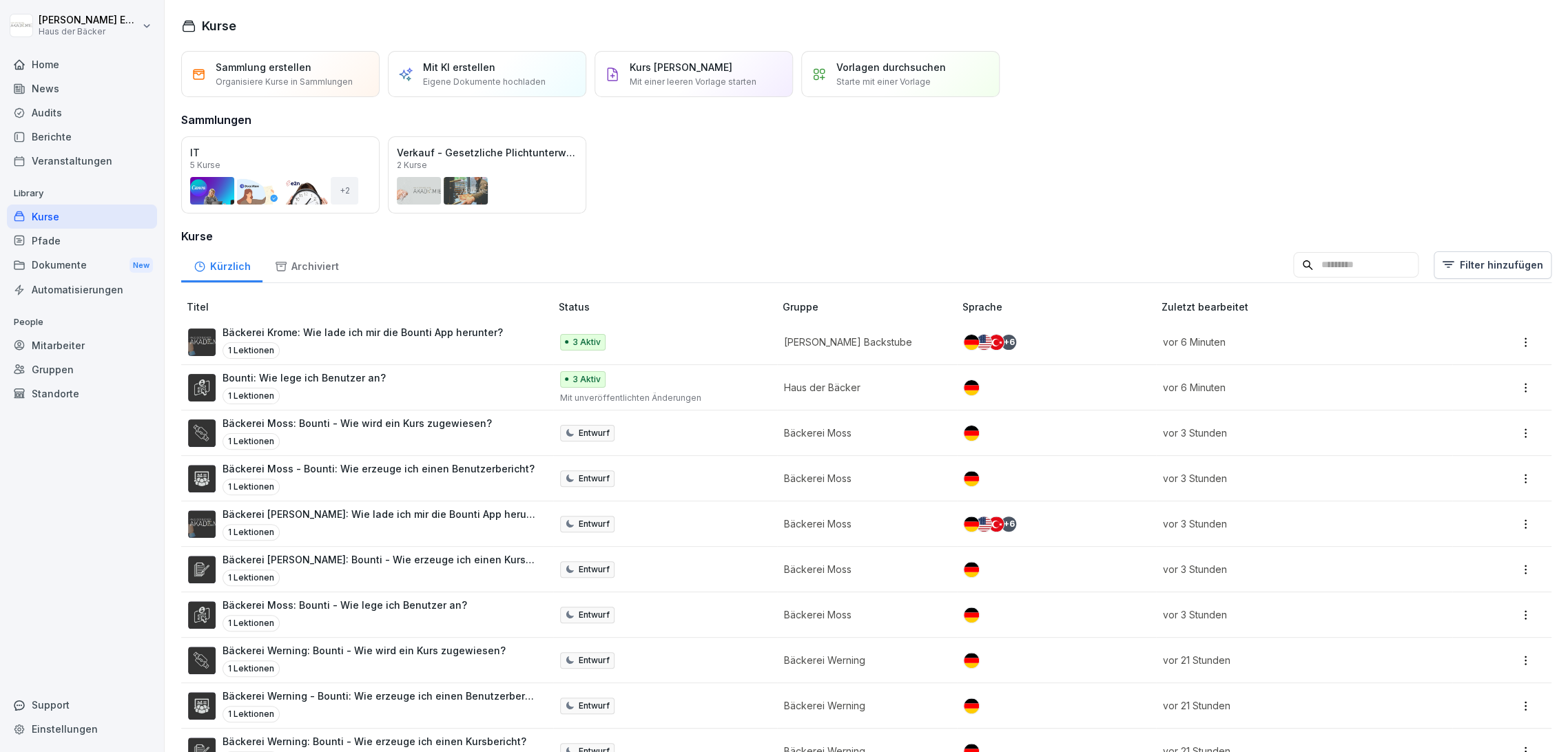
click at [117, 210] on div "Kurse" at bounding box center [82, 216] width 150 height 25
click at [93, 25] on html "[PERSON_NAME] Haus der Bäcker Home News Audits Berichte Veranstaltungen Library…" at bounding box center [784, 376] width 1568 height 752
click at [101, 89] on div "Abmelden" at bounding box center [88, 87] width 136 height 25
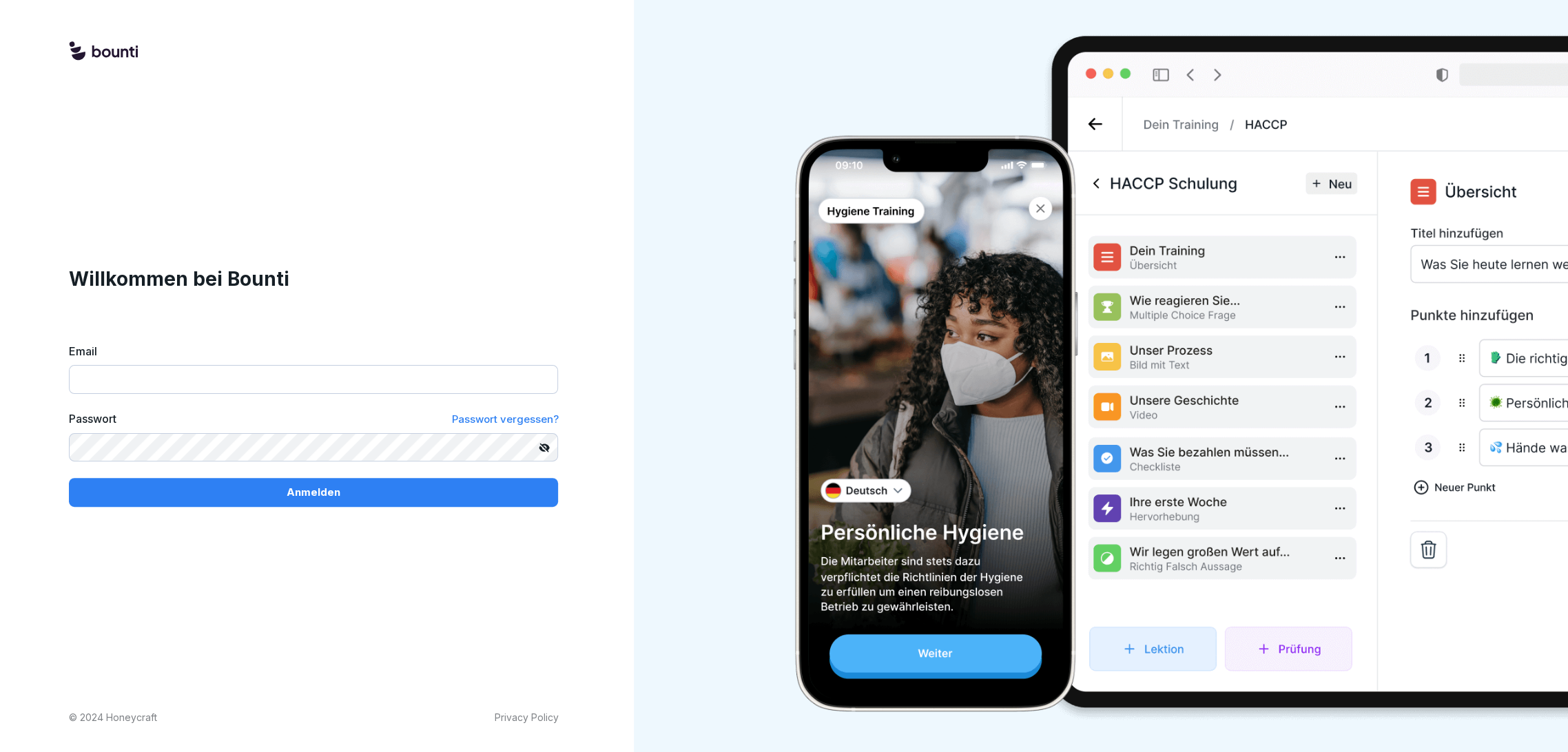
click at [200, 384] on input "Email" at bounding box center [313, 379] width 489 height 29
type input "**********"
